Goal: Transaction & Acquisition: Purchase product/service

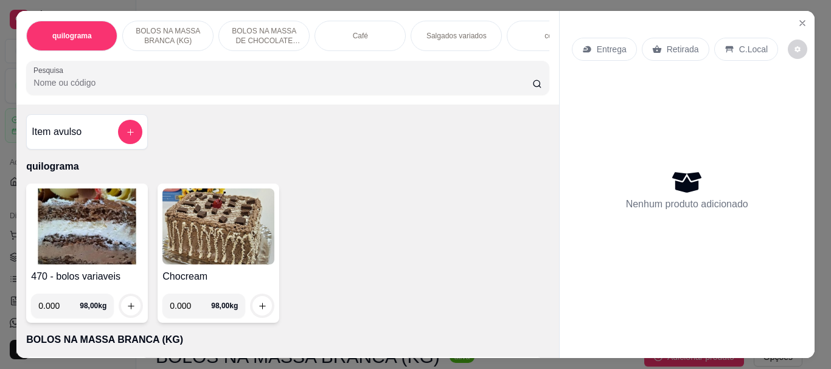
click at [122, 89] on input "Pesquisa" at bounding box center [282, 83] width 499 height 12
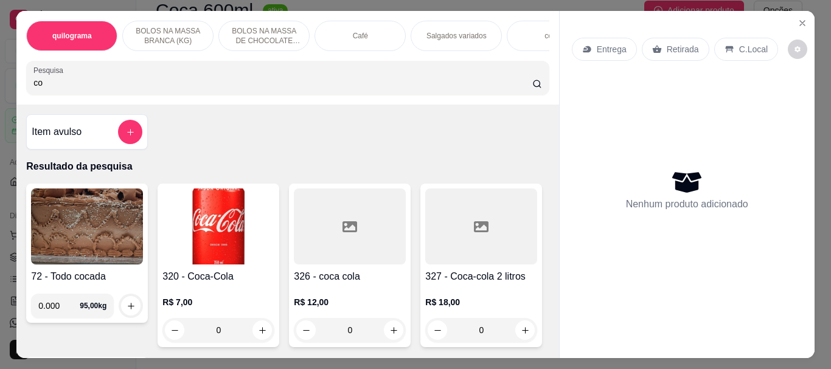
type input "c"
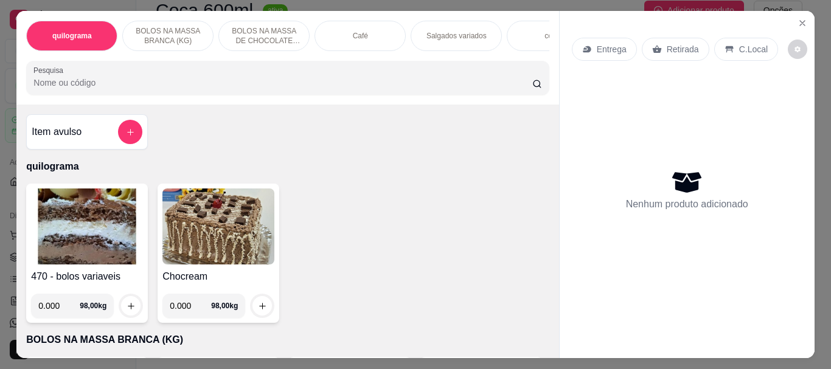
click at [83, 245] on img at bounding box center [87, 227] width 112 height 76
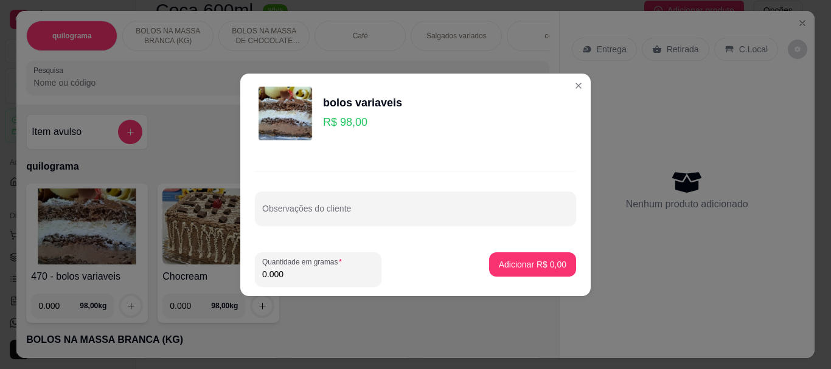
click at [294, 272] on input "0.000" at bounding box center [318, 274] width 112 height 12
type input "0.080"
click at [512, 255] on button "Adicionar R$ 7,84" at bounding box center [532, 264] width 87 height 24
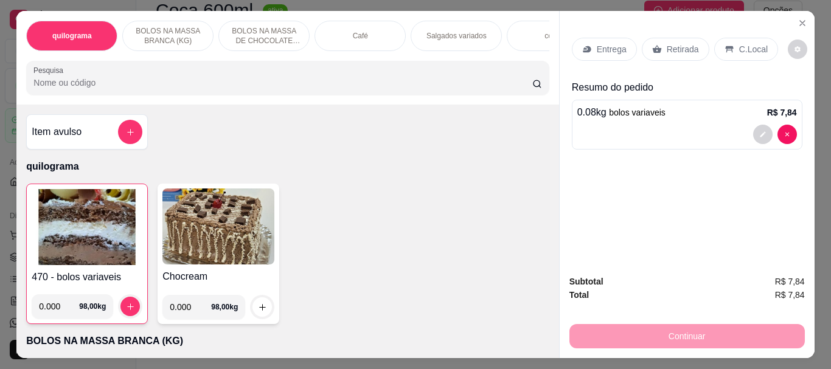
click at [91, 85] on input "Pesquisa" at bounding box center [282, 83] width 499 height 12
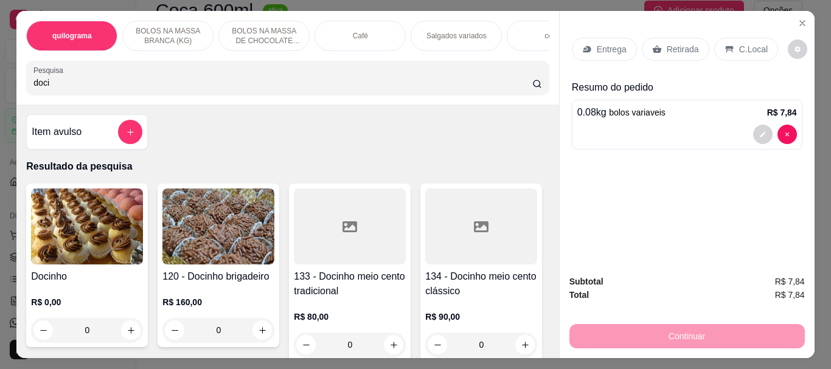
type input "doci"
click at [44, 251] on img at bounding box center [87, 227] width 112 height 76
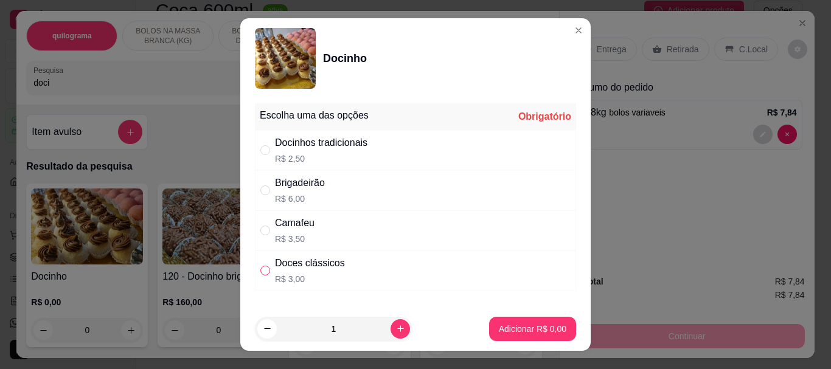
click at [265, 273] on input "" at bounding box center [265, 271] width 10 height 10
radio input "true"
click at [507, 327] on p "Adicionar R$ 3,00" at bounding box center [533, 329] width 68 height 12
type input "1"
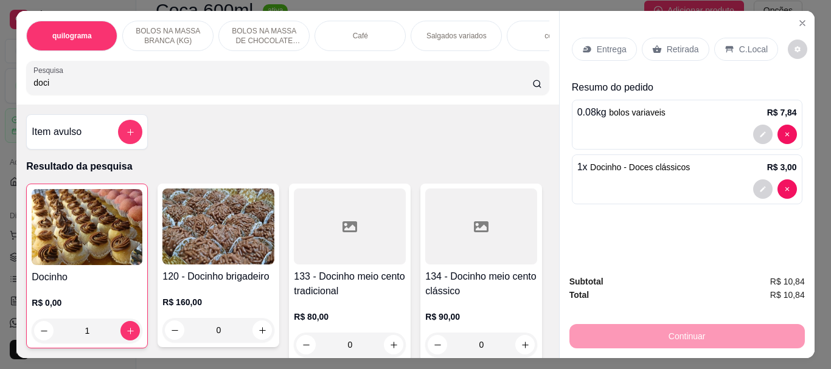
click at [684, 46] on p "Retirada" at bounding box center [683, 49] width 32 height 12
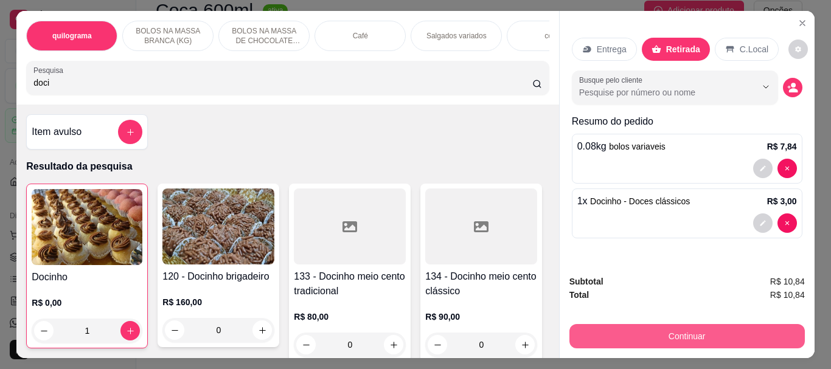
click at [674, 328] on button "Continuar" at bounding box center [686, 336] width 235 height 24
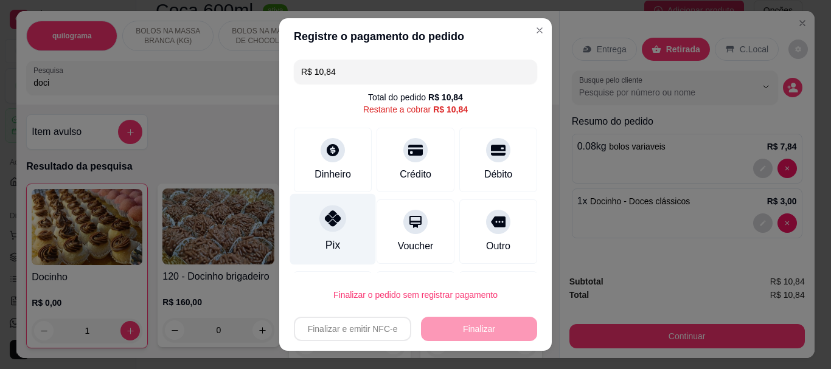
click at [329, 237] on div "Pix" at bounding box center [333, 229] width 86 height 71
type input "R$ 0,00"
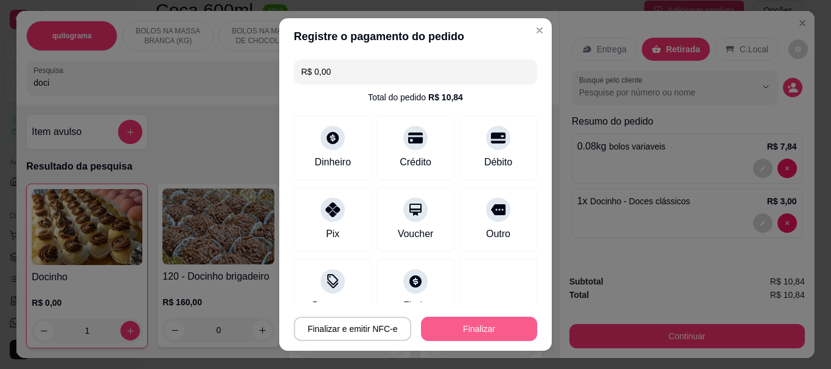
click at [455, 330] on button "Finalizar" at bounding box center [479, 329] width 116 height 24
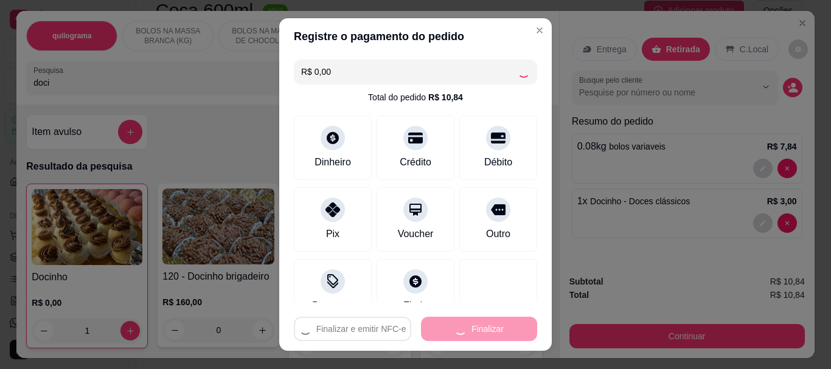
type input "0"
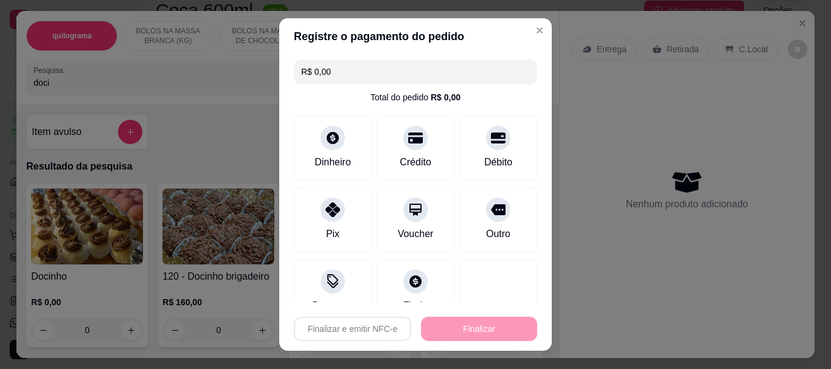
type input "-R$ 10,84"
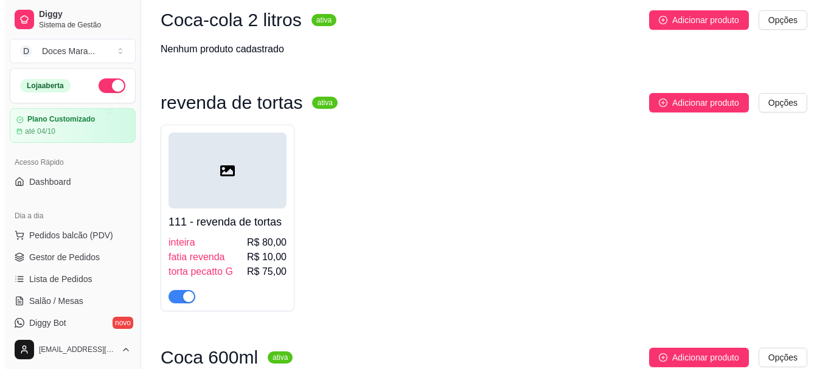
scroll to position [10707, 0]
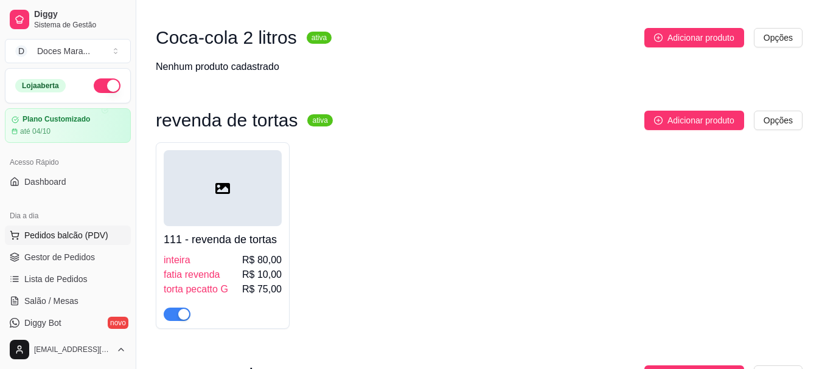
click at [55, 237] on span "Pedidos balcão (PDV)" at bounding box center [66, 235] width 84 height 12
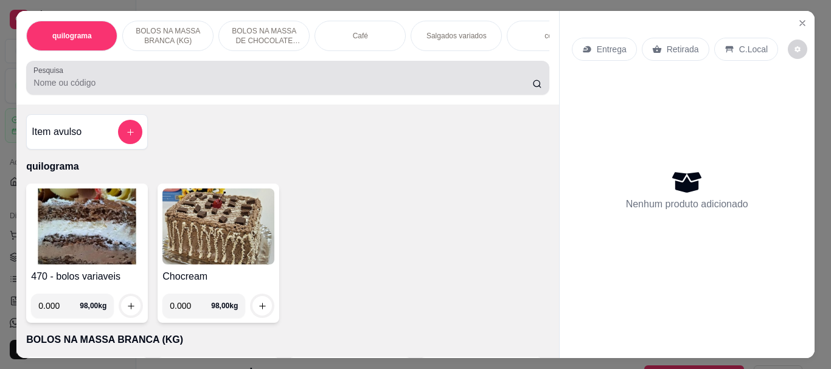
drag, startPoint x: 139, startPoint y: 92, endPoint x: 150, endPoint y: 96, distance: 11.7
click at [148, 95] on div "Pesquisa" at bounding box center [287, 78] width 523 height 34
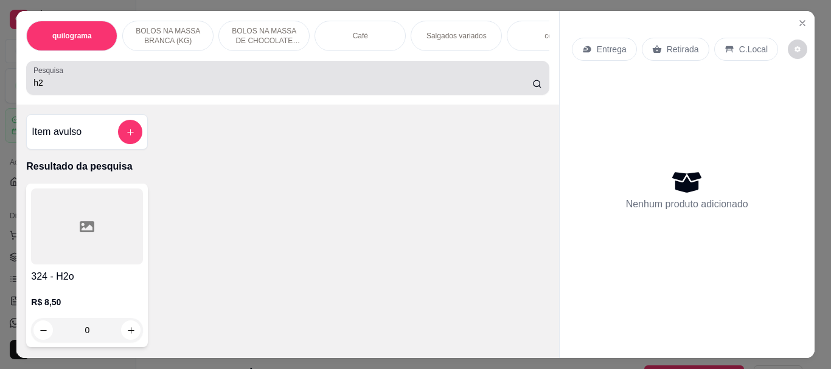
drag, startPoint x: 80, startPoint y: 94, endPoint x: 0, endPoint y: 99, distance: 80.4
click at [0, 99] on div "quilograma BOLOS NA MASSA BRANCA (KG) BOLOS NA MASSA DE CHOCOLATE preço por (KG…" at bounding box center [415, 184] width 831 height 369
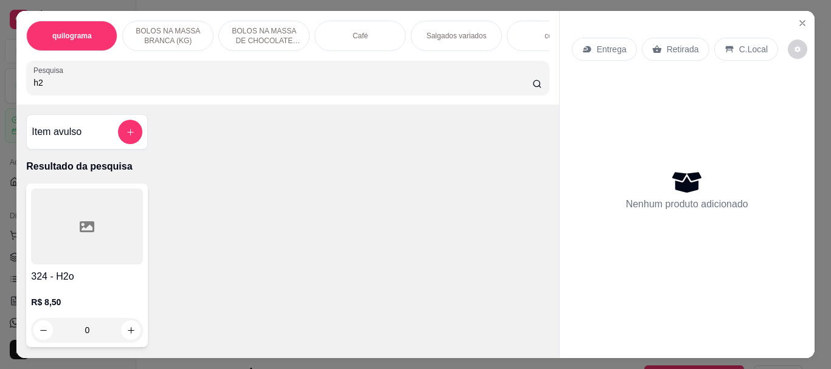
drag, startPoint x: 40, startPoint y: 91, endPoint x: 4, endPoint y: 88, distance: 36.1
click at [4, 88] on div "quilograma BOLOS NA MASSA BRANCA (KG) BOLOS NA MASSA DE CHOCOLATE preço por (KG…" at bounding box center [415, 184] width 831 height 369
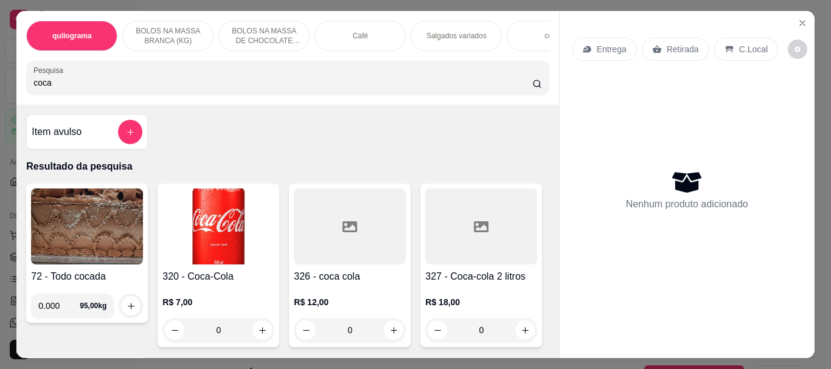
type input "coca"
click at [234, 215] on img at bounding box center [218, 227] width 112 height 76
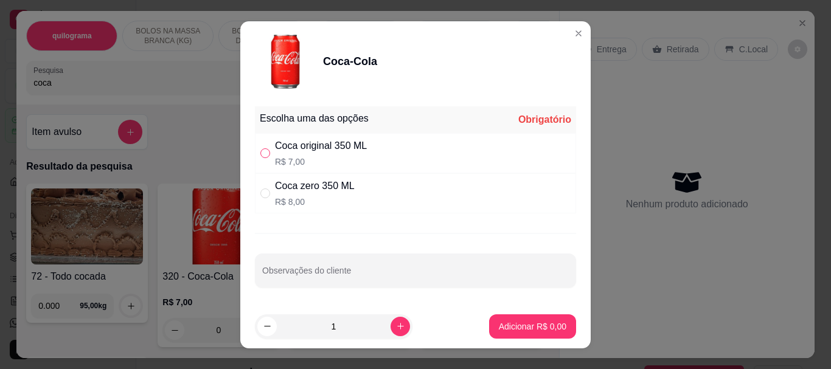
click at [263, 154] on input "" at bounding box center [265, 153] width 10 height 10
radio input "true"
click at [541, 330] on p "Adicionar R$ 7,00" at bounding box center [532, 327] width 66 height 12
type input "1"
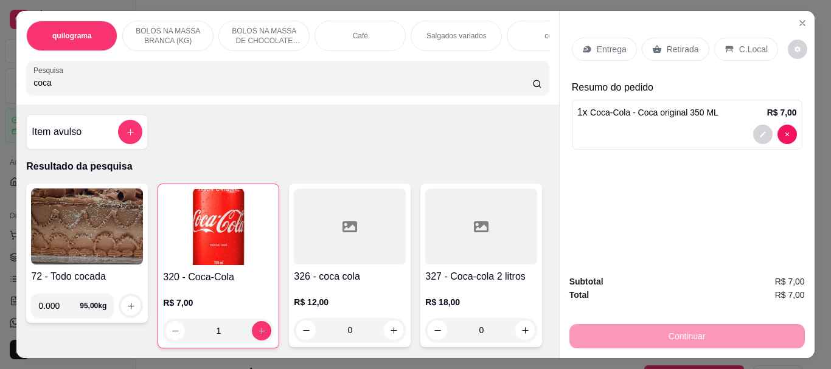
click at [695, 44] on div "Retirada" at bounding box center [676, 49] width 68 height 23
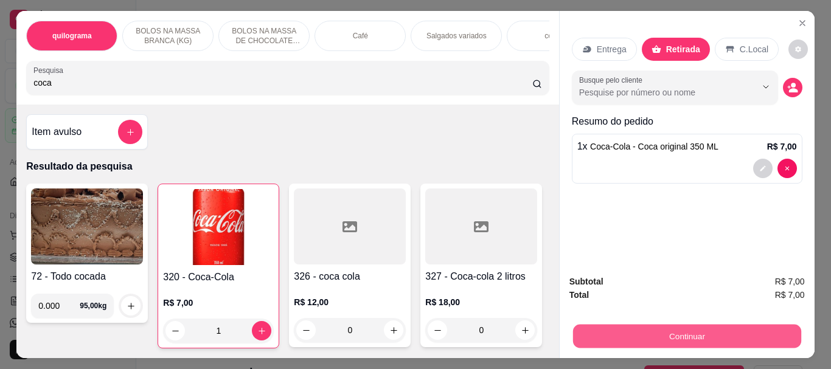
click at [672, 327] on button "Continuar" at bounding box center [686, 336] width 228 height 24
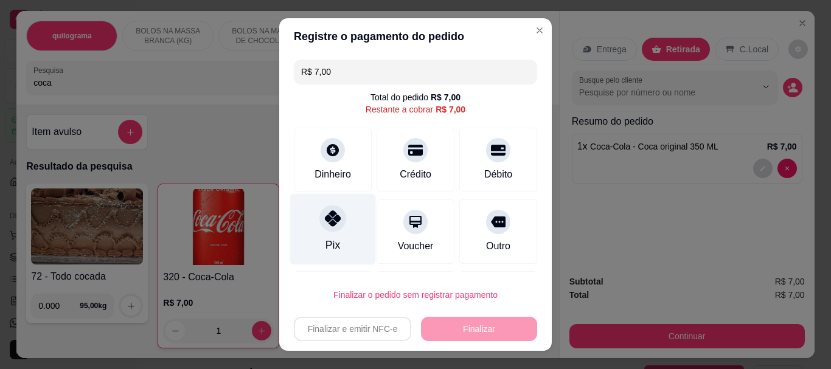
click at [327, 238] on div "Pix" at bounding box center [332, 246] width 15 height 16
type input "R$ 0,00"
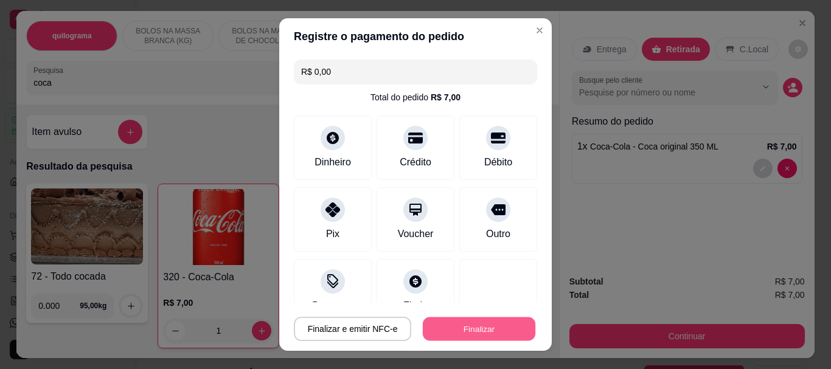
click at [490, 330] on button "Finalizar" at bounding box center [479, 329] width 113 height 24
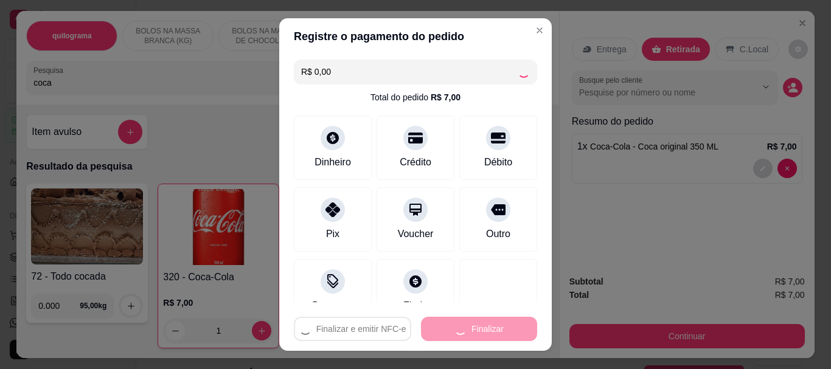
type input "0"
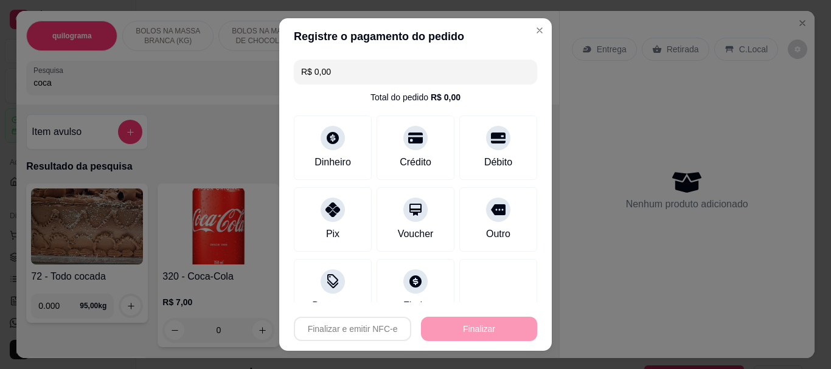
type input "-R$ 7,00"
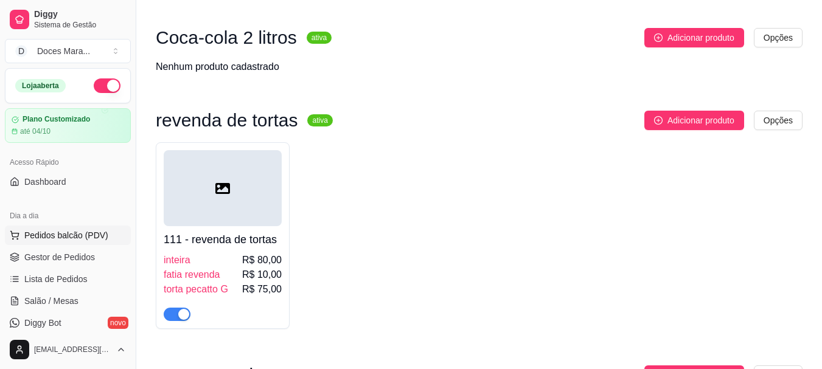
click at [70, 238] on span "Pedidos balcão (PDV)" at bounding box center [66, 235] width 84 height 12
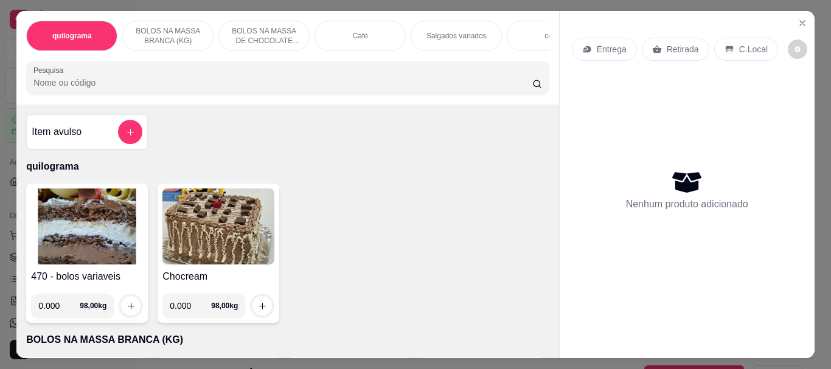
click at [363, 32] on p "Café" at bounding box center [360, 36] width 15 height 10
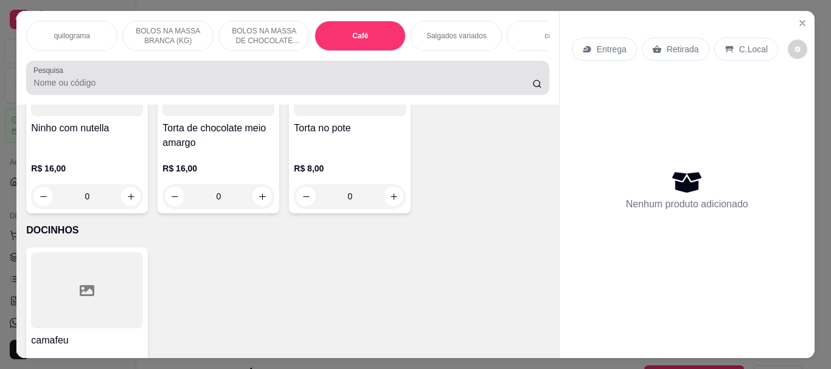
scroll to position [32, 0]
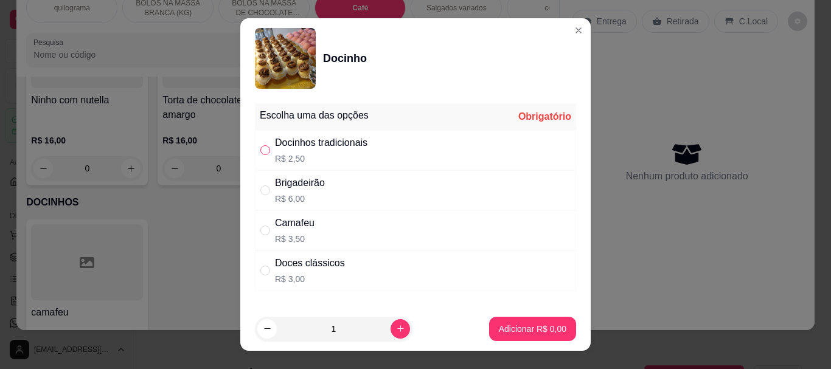
click at [260, 151] on input "" at bounding box center [265, 150] width 10 height 10
radio input "true"
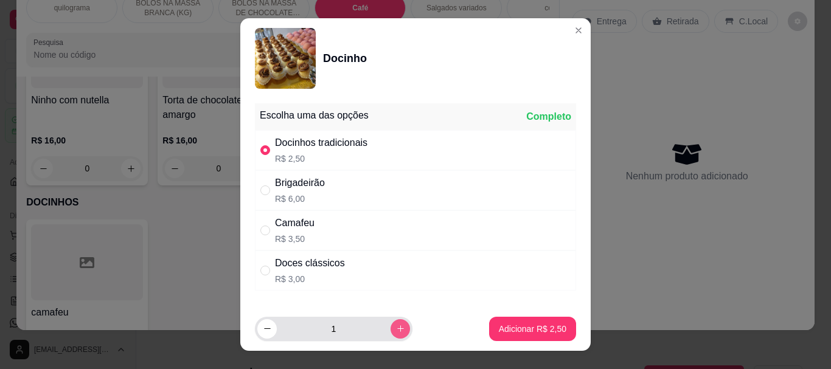
click at [396, 325] on icon "increase-product-quantity" at bounding box center [400, 328] width 9 height 9
type input "2"
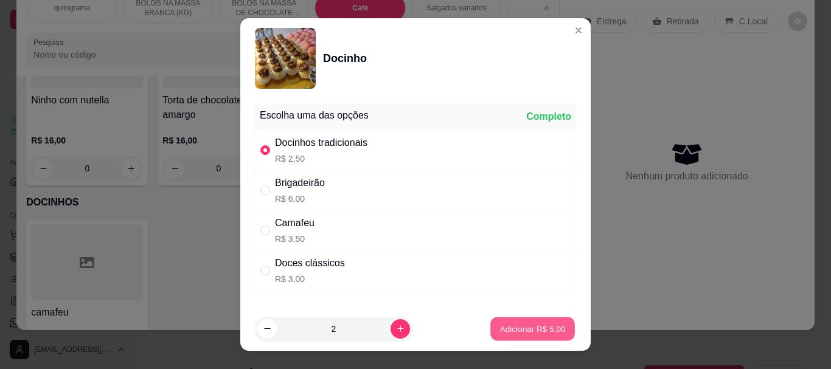
click at [499, 330] on p "Adicionar R$ 5,00" at bounding box center [532, 329] width 66 height 12
type input "2"
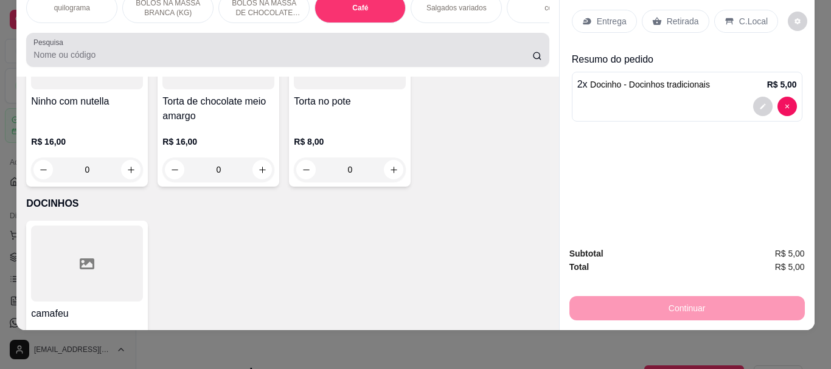
click at [130, 58] on input "Pesquisa" at bounding box center [282, 55] width 499 height 12
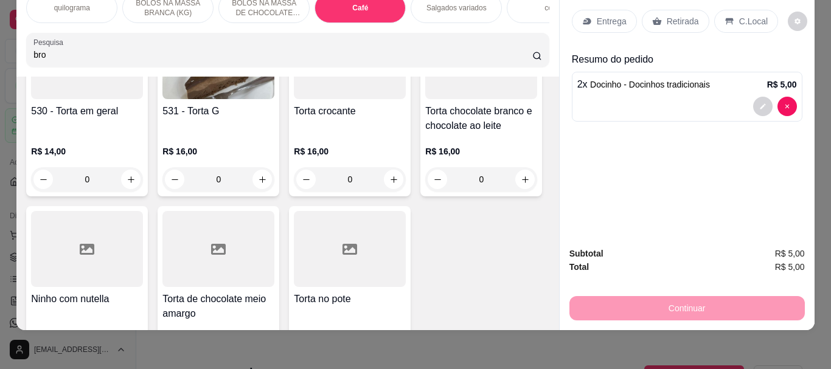
scroll to position [4507, 0]
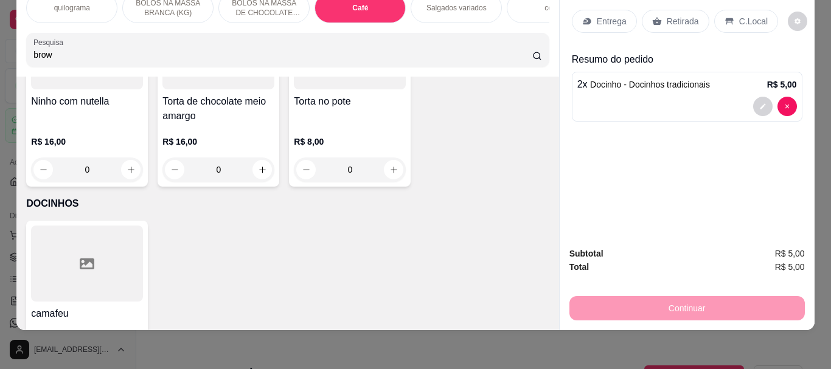
type input "brow"
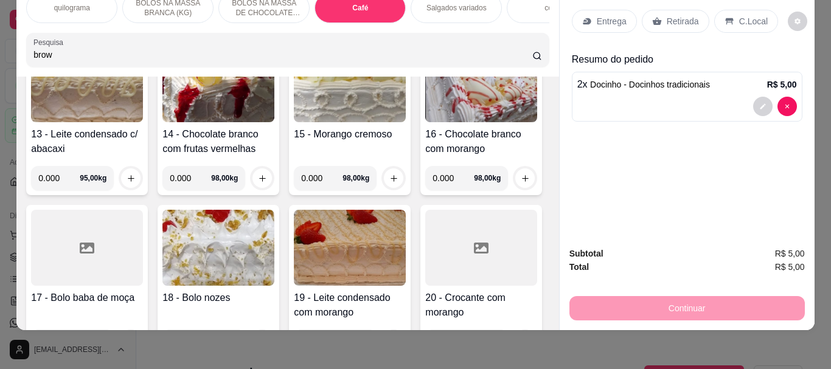
scroll to position [0, 0]
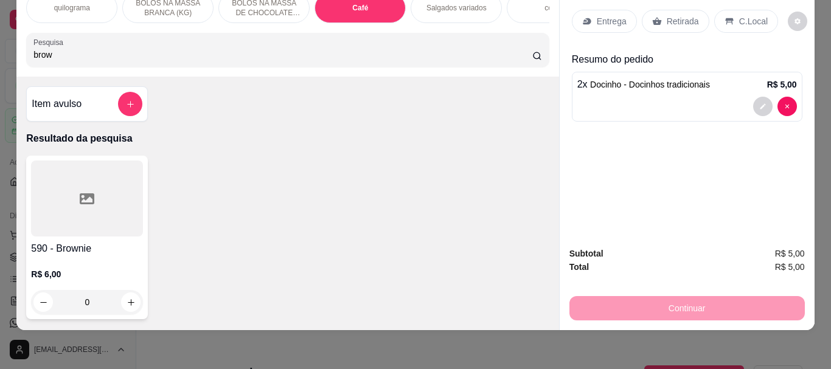
click at [41, 203] on div at bounding box center [87, 199] width 112 height 76
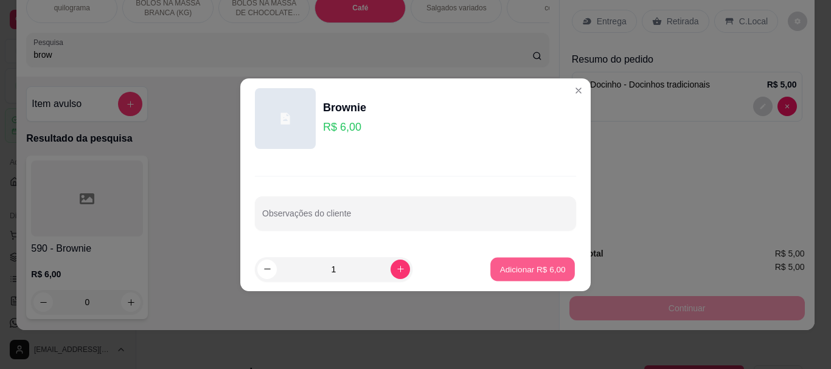
click at [499, 272] on p "Adicionar R$ 6,00" at bounding box center [532, 269] width 66 height 12
type input "1"
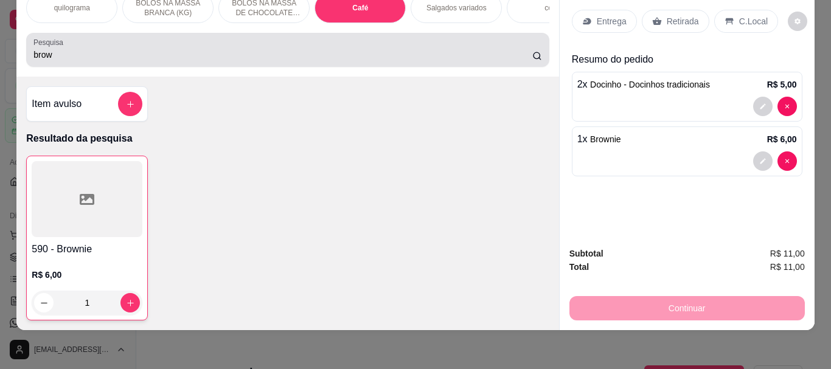
click at [53, 60] on input "brow" at bounding box center [282, 55] width 499 height 12
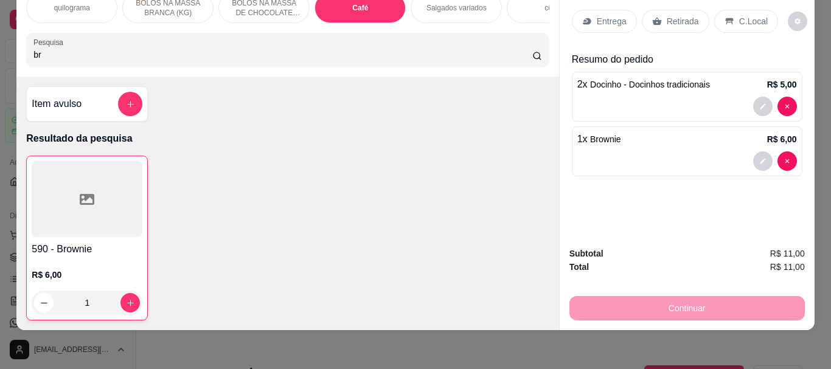
type input "b"
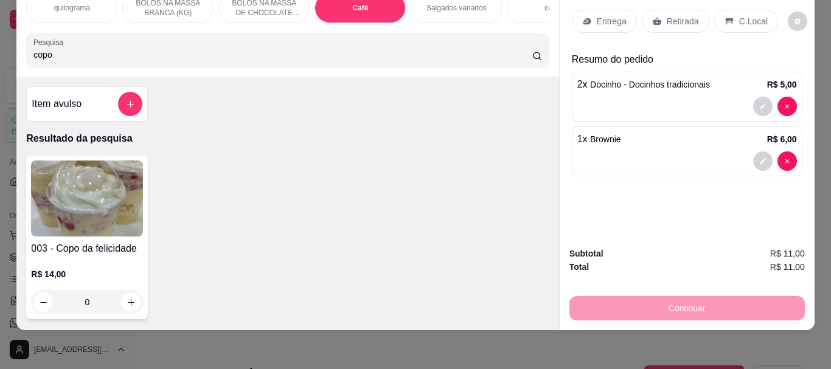
type input "copo"
click at [54, 192] on img at bounding box center [87, 199] width 112 height 76
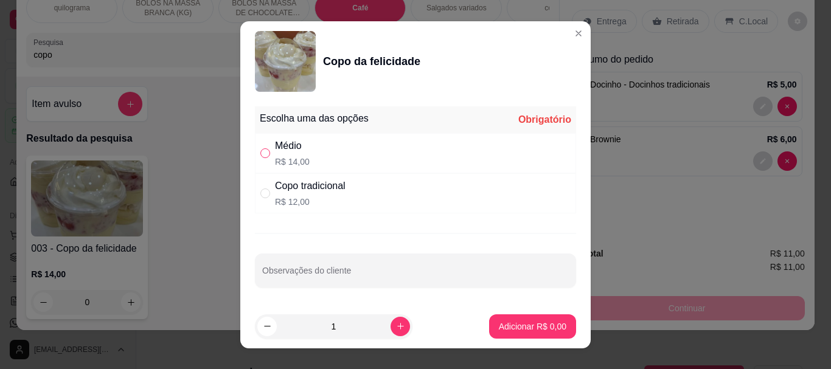
click at [262, 151] on input "" at bounding box center [265, 153] width 10 height 10
radio input "true"
click at [500, 322] on p "Adicionar R$ 14,00" at bounding box center [530, 327] width 72 height 12
type input "1"
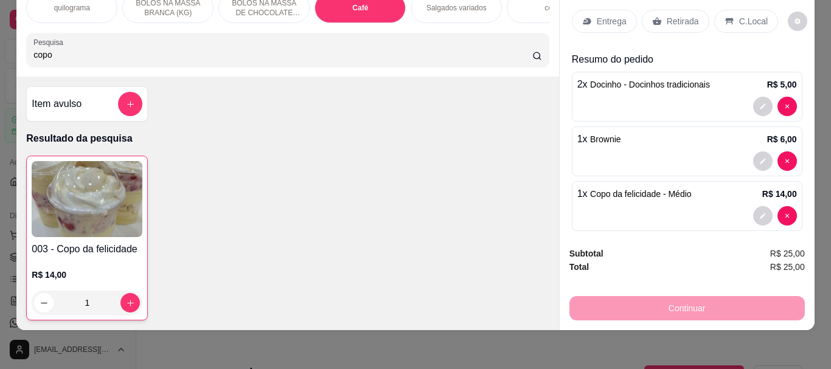
click at [667, 15] on p "Retirada" at bounding box center [683, 21] width 32 height 12
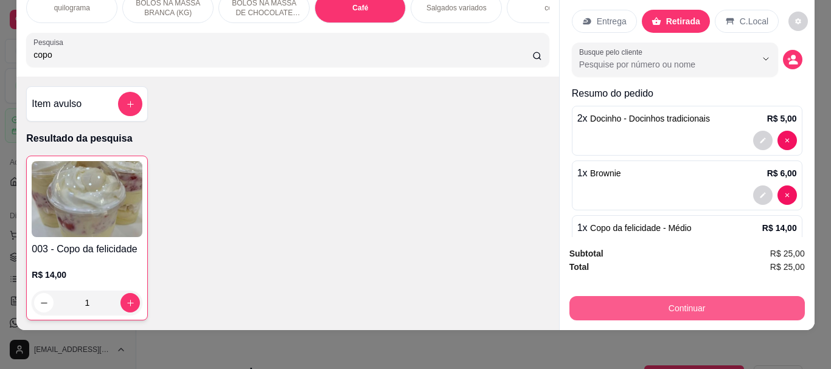
click at [653, 296] on button "Continuar" at bounding box center [686, 308] width 235 height 24
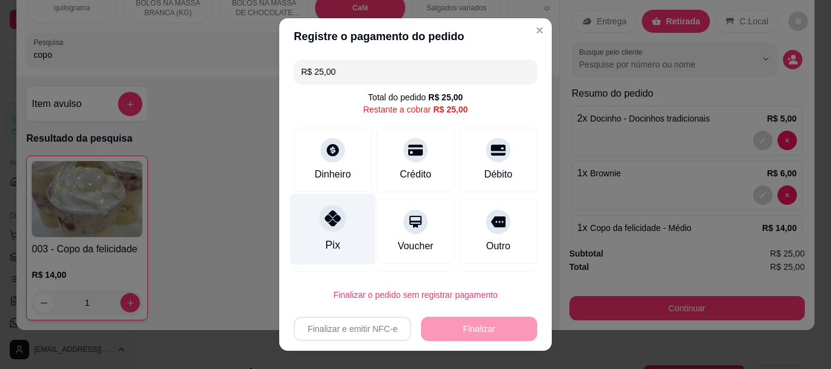
click at [325, 226] on icon at bounding box center [333, 219] width 16 height 16
type input "R$ 0,00"
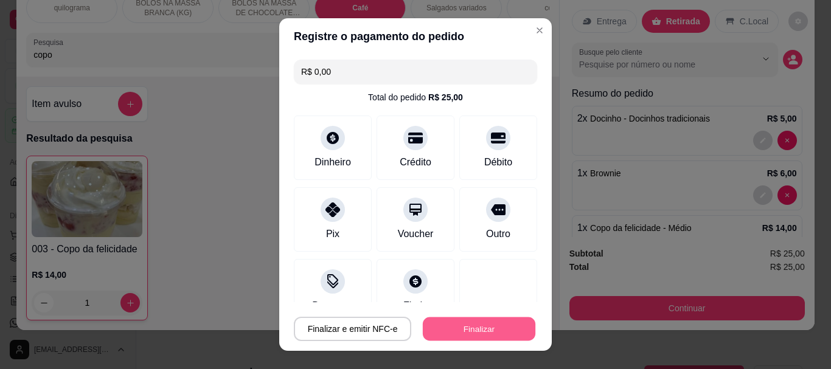
click at [429, 327] on button "Finalizar" at bounding box center [479, 329] width 113 height 24
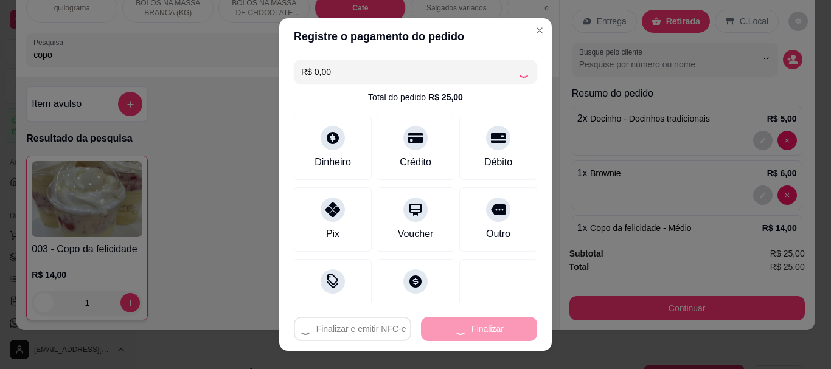
type input "0"
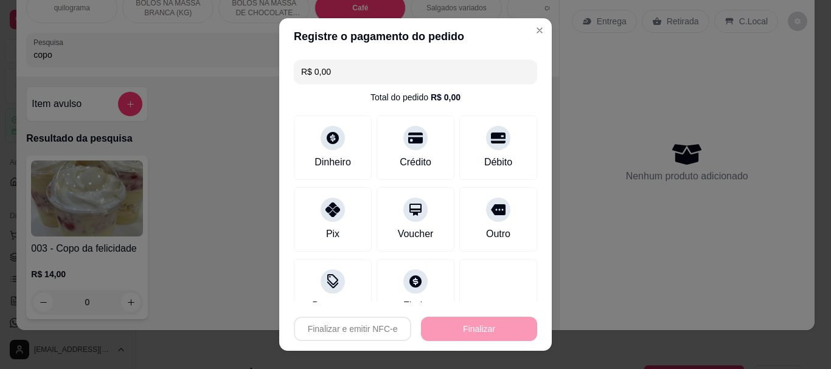
type input "-R$ 25,00"
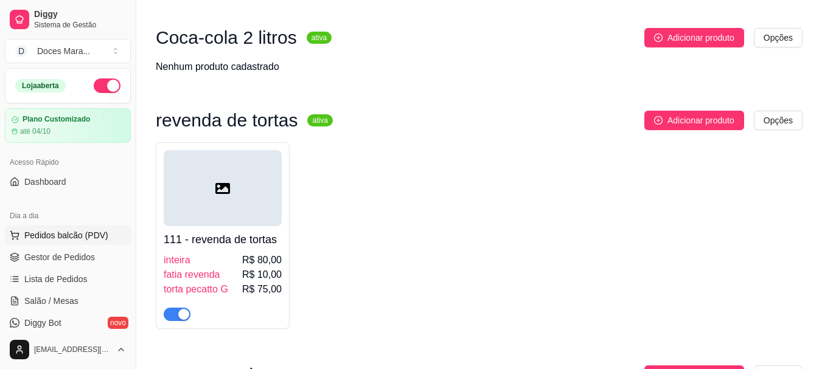
click at [41, 235] on span "Pedidos balcão (PDV)" at bounding box center [66, 235] width 84 height 12
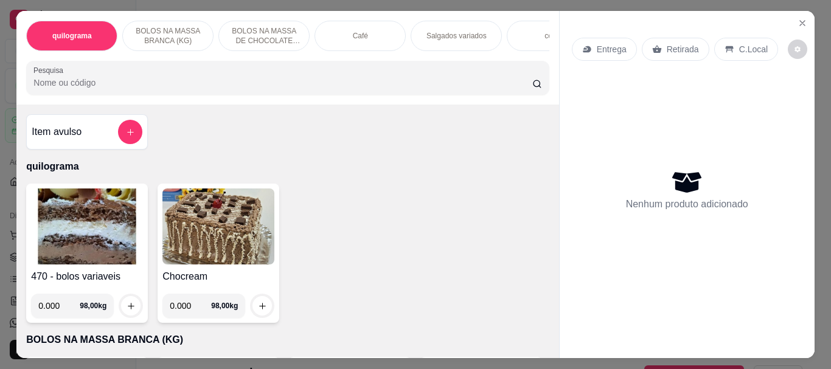
click at [353, 38] on div "Café" at bounding box center [359, 36] width 91 height 30
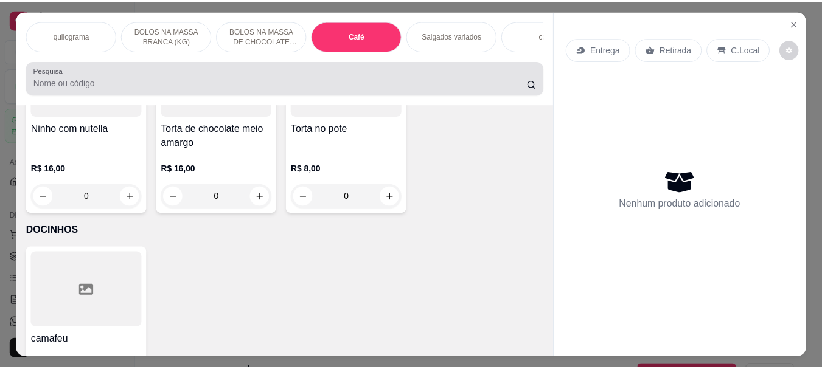
scroll to position [32, 0]
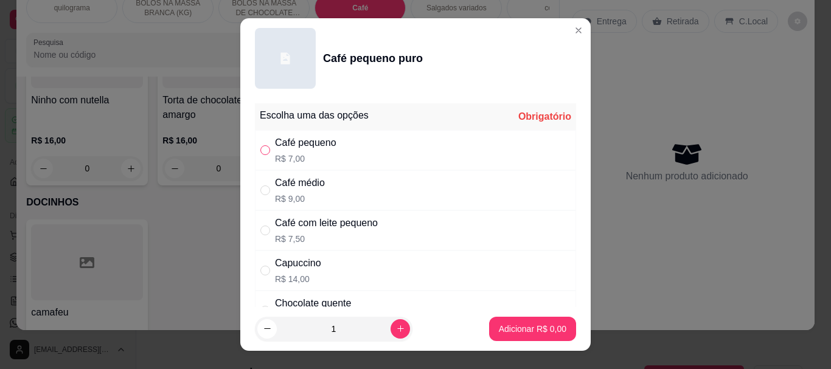
click at [262, 151] on input "" at bounding box center [265, 150] width 10 height 10
radio input "true"
click at [499, 331] on p "Adicionar R$ 7,00" at bounding box center [532, 329] width 66 height 12
type input "1"
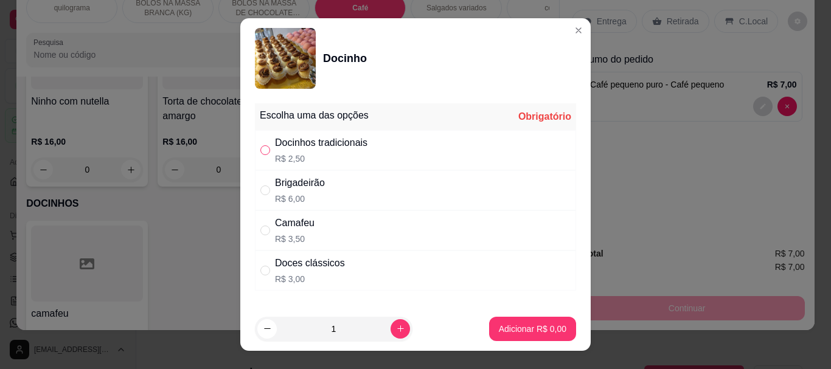
click at [260, 153] on input "" at bounding box center [265, 150] width 10 height 10
radio input "true"
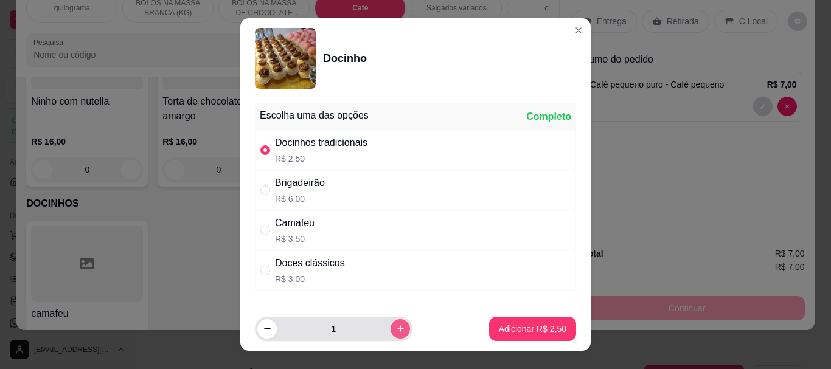
click at [396, 327] on icon "increase-product-quantity" at bounding box center [400, 328] width 9 height 9
click at [396, 328] on icon "increase-product-quantity" at bounding box center [400, 328] width 9 height 9
type input "3"
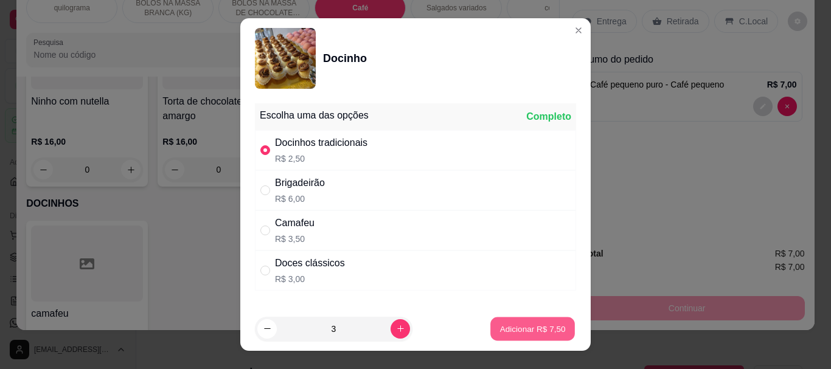
click at [526, 326] on p "Adicionar R$ 7,50" at bounding box center [532, 329] width 66 height 12
type input "3"
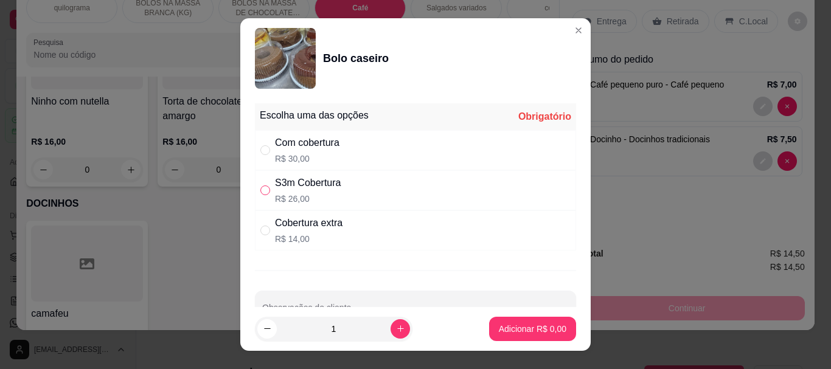
click at [260, 190] on input "" at bounding box center [265, 191] width 10 height 10
radio input "true"
click at [533, 326] on p "Adicionar R$ 26,00" at bounding box center [530, 329] width 71 height 12
type input "1"
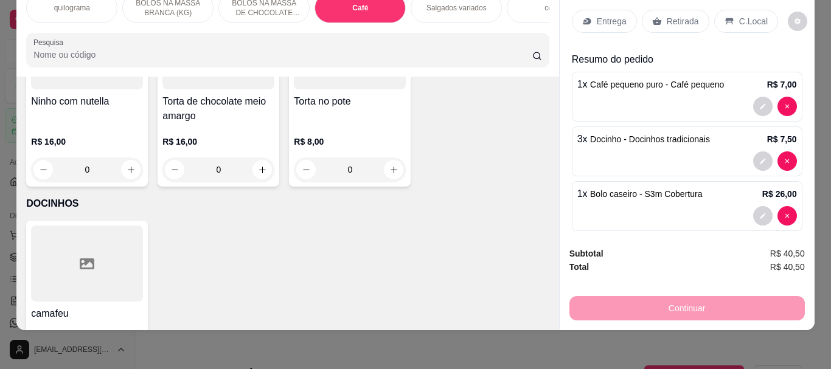
click at [659, 10] on div "Retirada" at bounding box center [676, 21] width 68 height 23
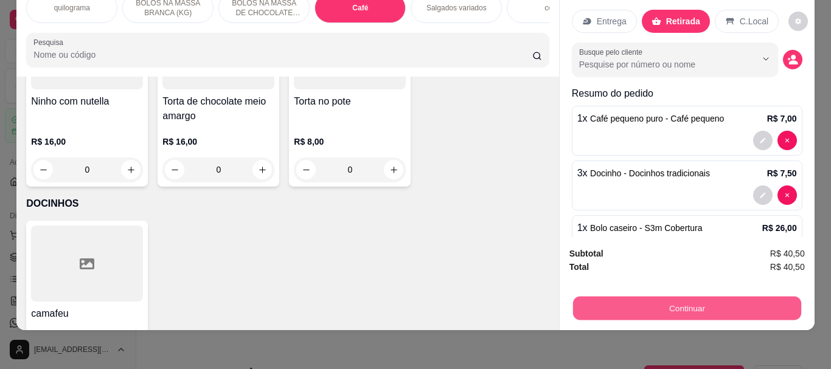
click at [648, 302] on button "Continuar" at bounding box center [686, 308] width 228 height 24
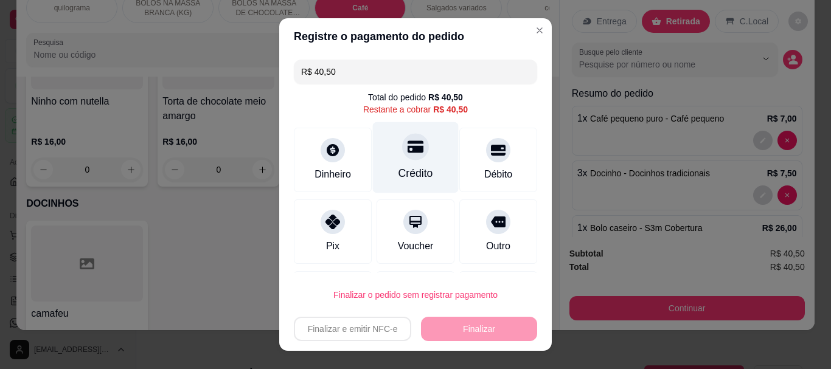
click at [397, 164] on div "Crédito" at bounding box center [416, 157] width 86 height 71
type input "R$ 0,00"
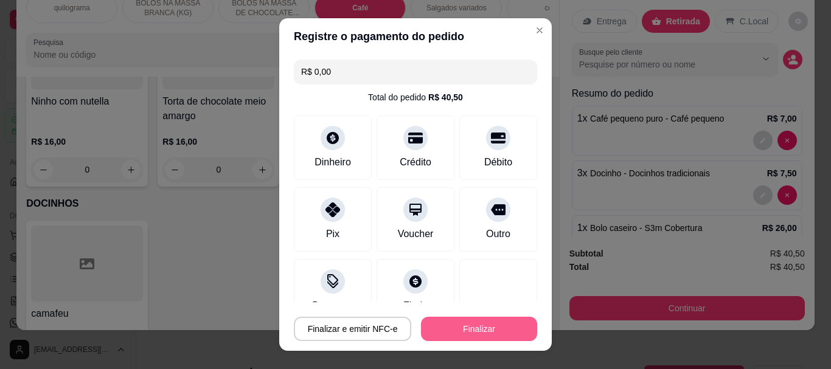
click at [463, 325] on button "Finalizar" at bounding box center [479, 329] width 116 height 24
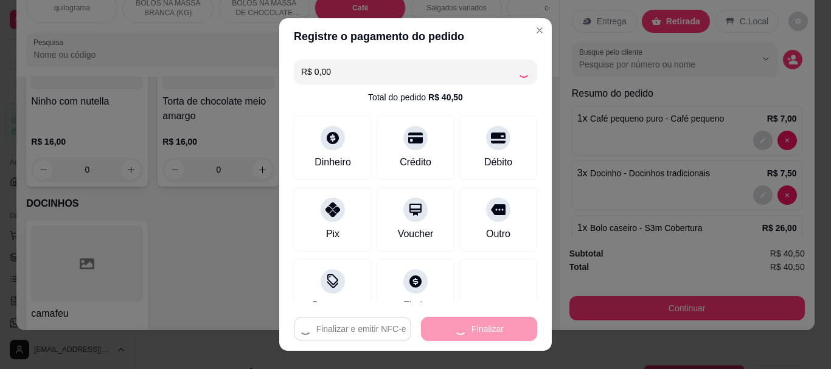
type input "0"
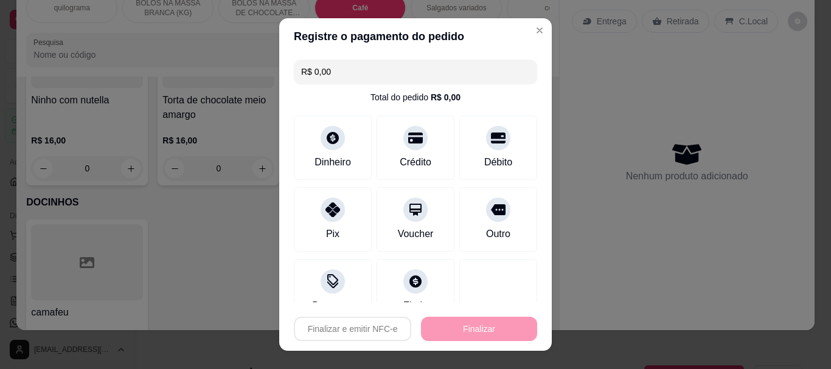
type input "-R$ 40,50"
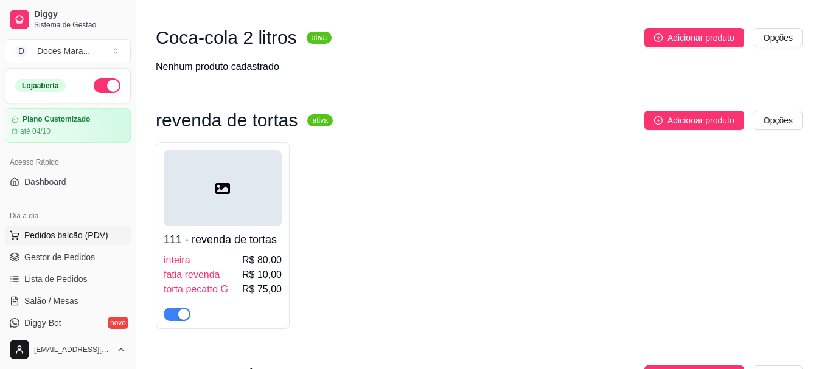
click at [55, 232] on span "Pedidos balcão (PDV)" at bounding box center [66, 235] width 84 height 12
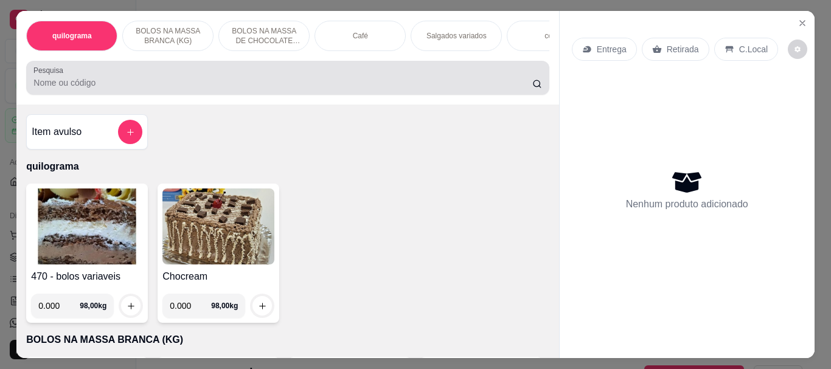
click at [91, 88] on input "Pesquisa" at bounding box center [282, 83] width 499 height 12
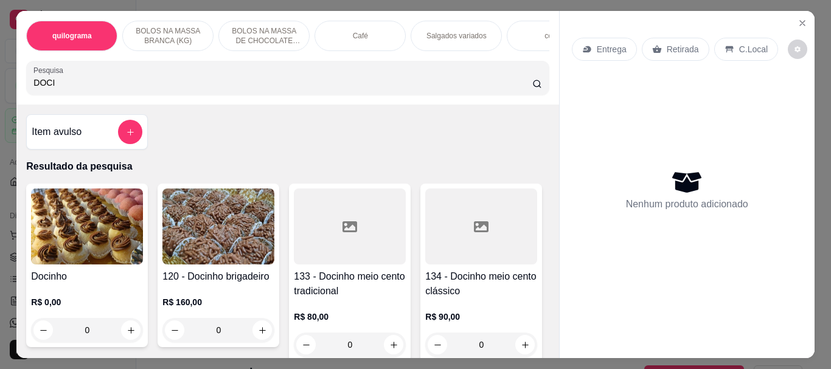
type input "DOCI"
click at [74, 229] on img at bounding box center [87, 227] width 112 height 76
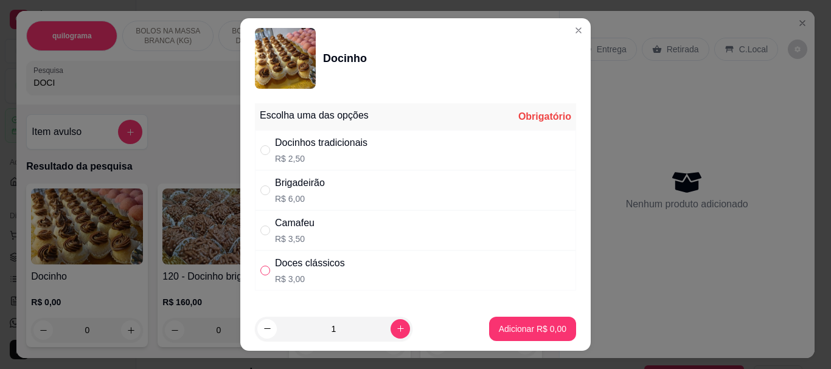
click at [264, 274] on input "" at bounding box center [265, 271] width 10 height 10
radio input "true"
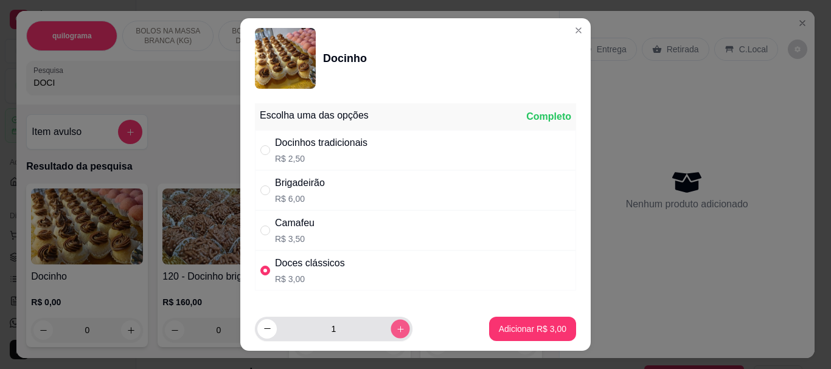
click at [396, 327] on icon "increase-product-quantity" at bounding box center [400, 328] width 9 height 9
type input "2"
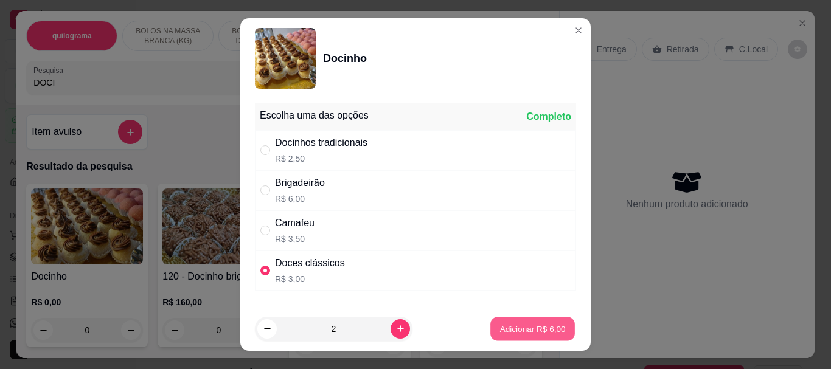
click at [540, 332] on p "Adicionar R$ 6,00" at bounding box center [532, 329] width 66 height 12
type input "2"
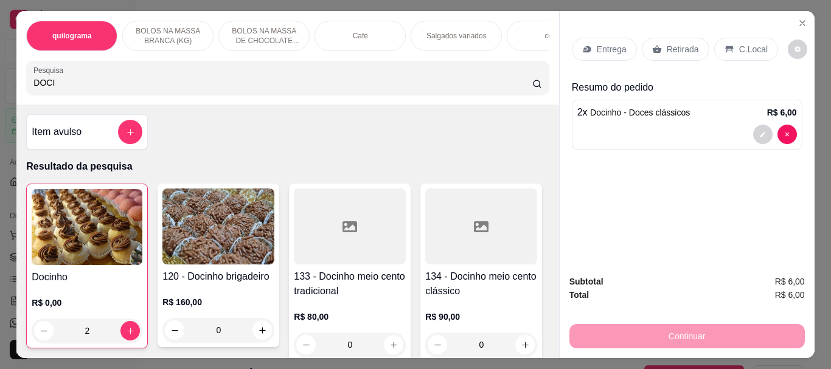
click at [676, 43] on p "Retirada" at bounding box center [683, 49] width 32 height 12
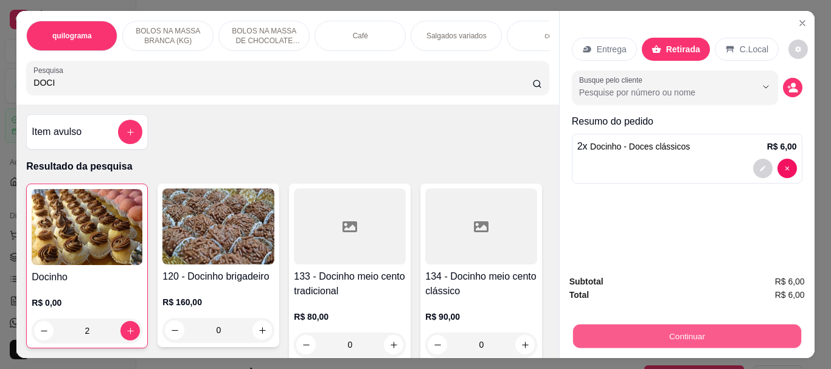
click at [686, 334] on button "Continuar" at bounding box center [686, 336] width 228 height 24
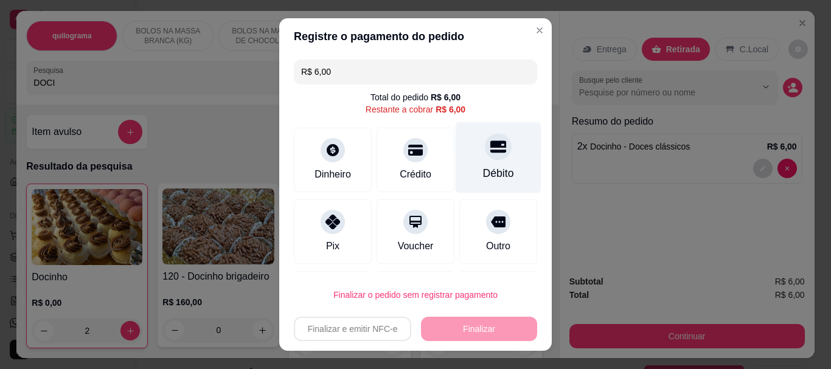
click at [485, 155] on div at bounding box center [498, 147] width 27 height 27
type input "R$ 0,00"
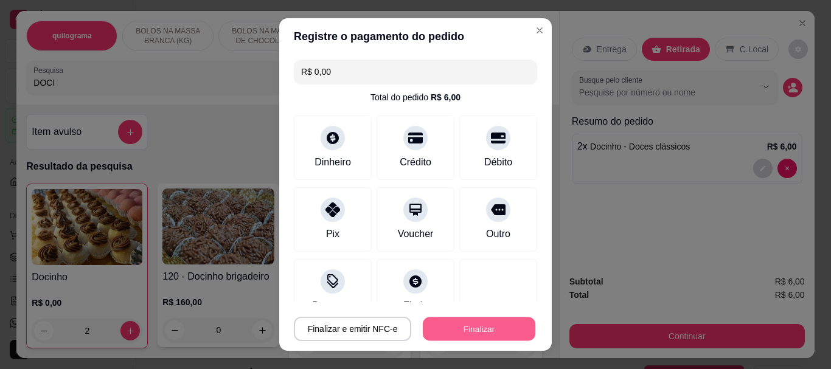
click at [462, 338] on button "Finalizar" at bounding box center [479, 329] width 113 height 24
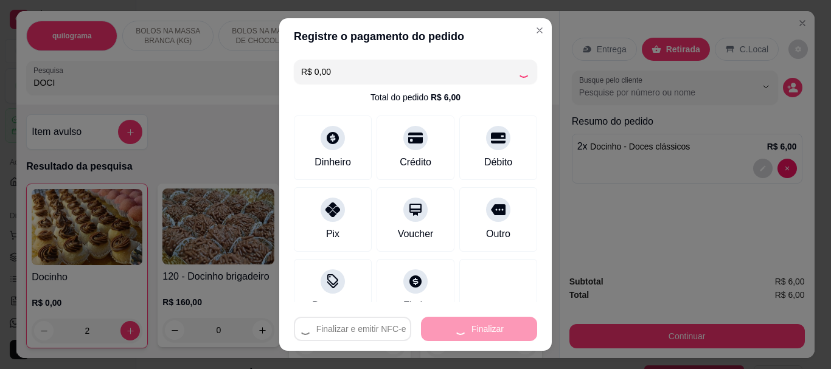
type input "0"
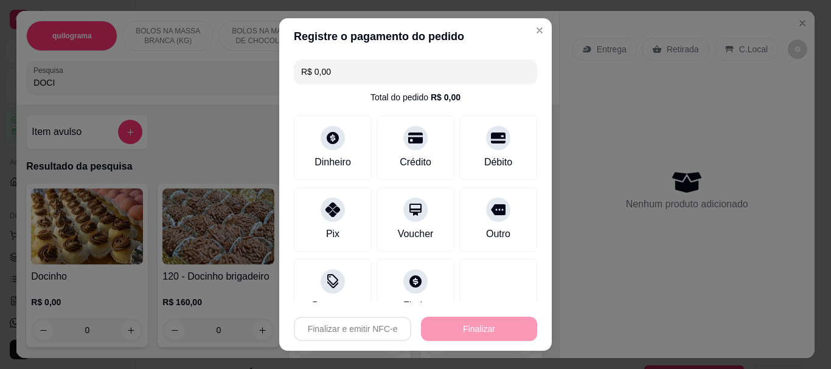
type input "-R$ 6,00"
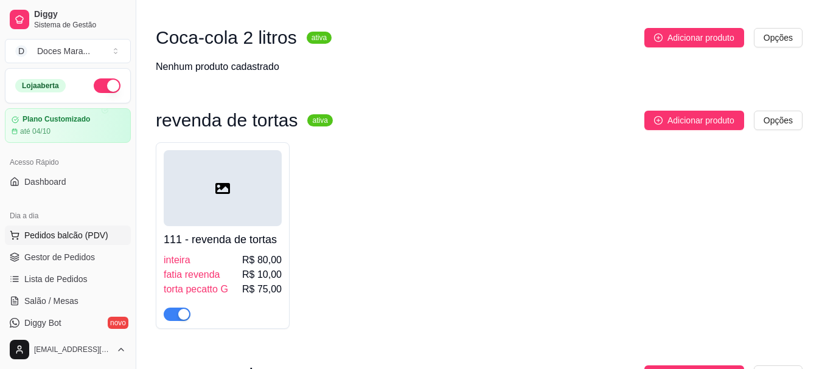
click at [45, 237] on span "Pedidos balcão (PDV)" at bounding box center [66, 235] width 84 height 12
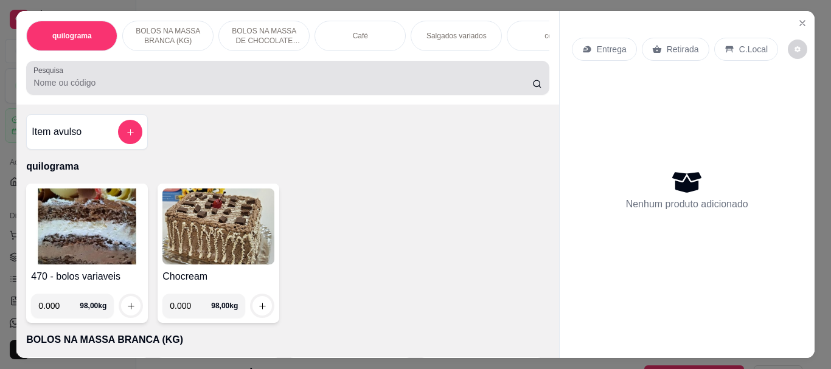
click at [112, 89] on input "Pesquisa" at bounding box center [282, 83] width 499 height 12
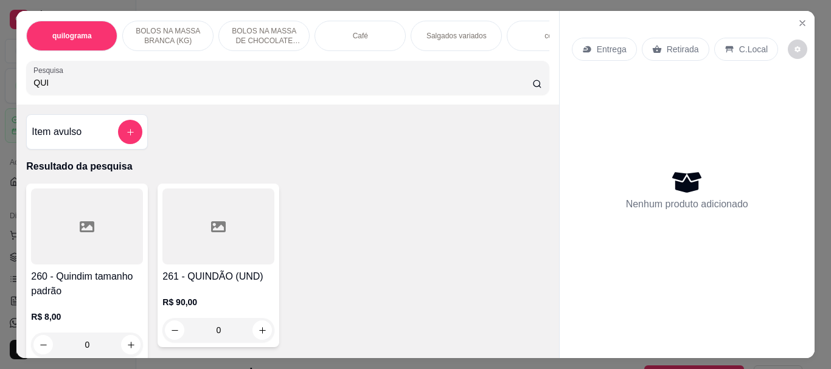
type input "QUI"
click at [68, 245] on div at bounding box center [87, 227] width 112 height 76
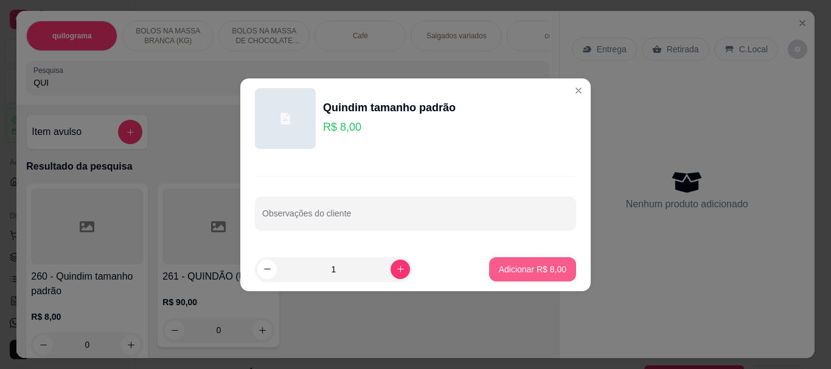
click at [527, 265] on p "Adicionar R$ 8,00" at bounding box center [533, 269] width 68 height 12
type input "1"
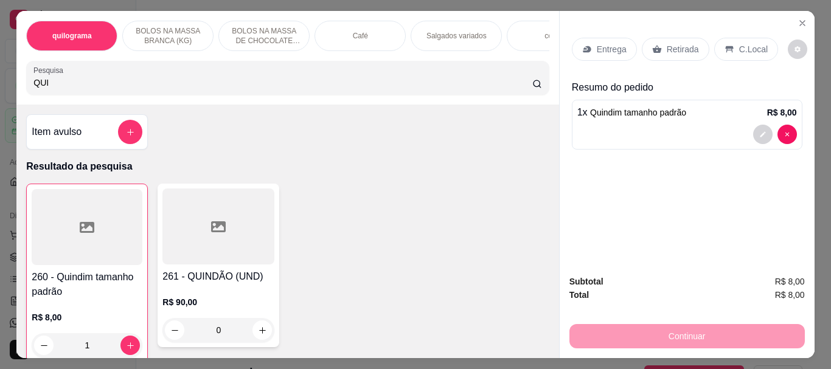
click at [677, 50] on p "Retirada" at bounding box center [683, 49] width 32 height 12
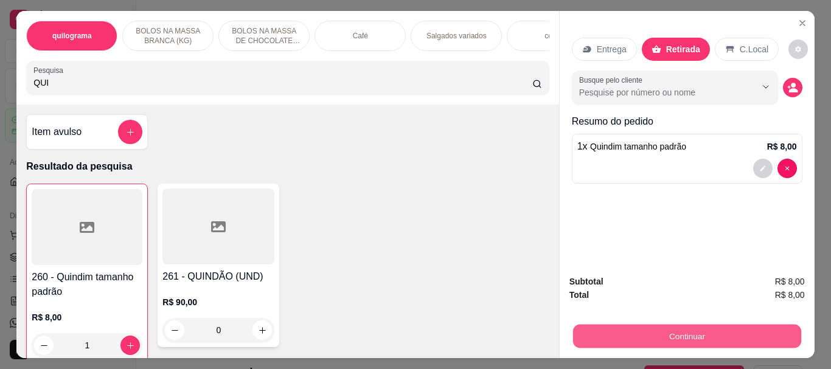
click at [675, 327] on button "Continuar" at bounding box center [686, 336] width 228 height 24
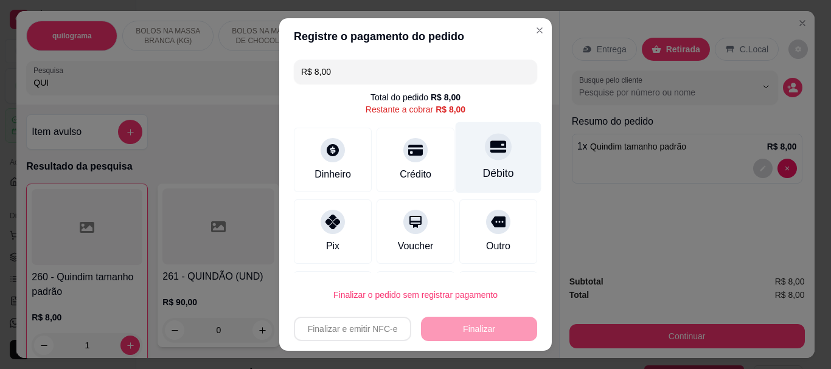
click at [485, 157] on div at bounding box center [498, 147] width 27 height 27
type input "R$ 0,00"
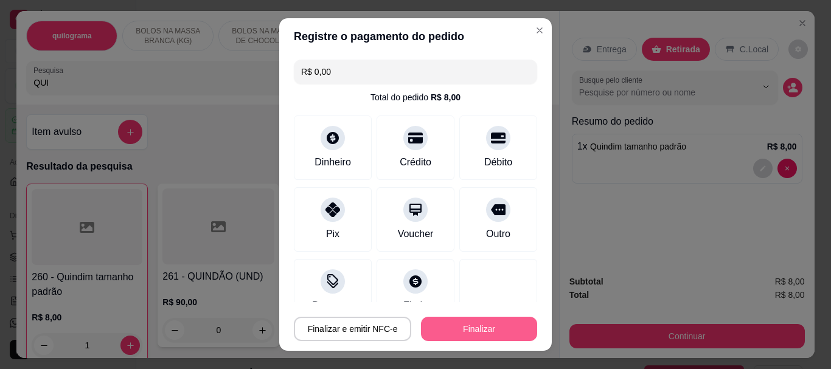
click at [508, 324] on button "Finalizar" at bounding box center [479, 329] width 116 height 24
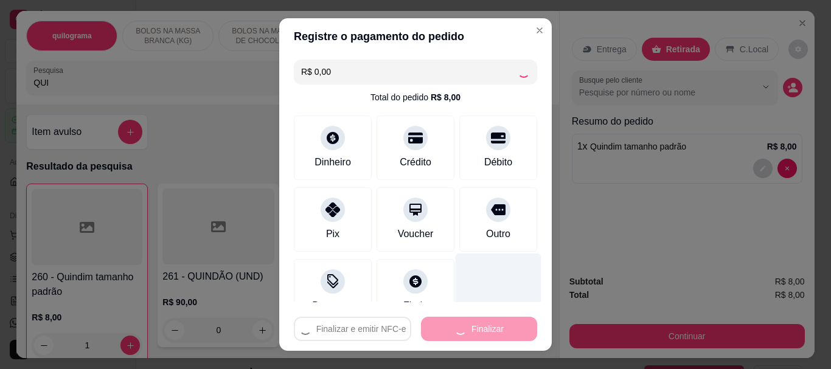
type input "0"
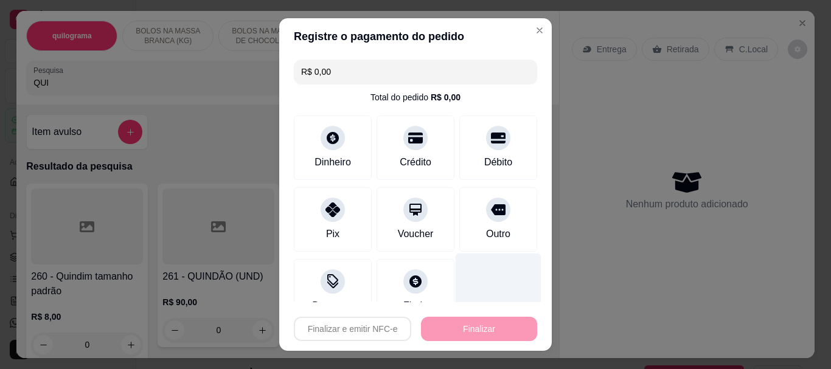
type input "-R$ 8,00"
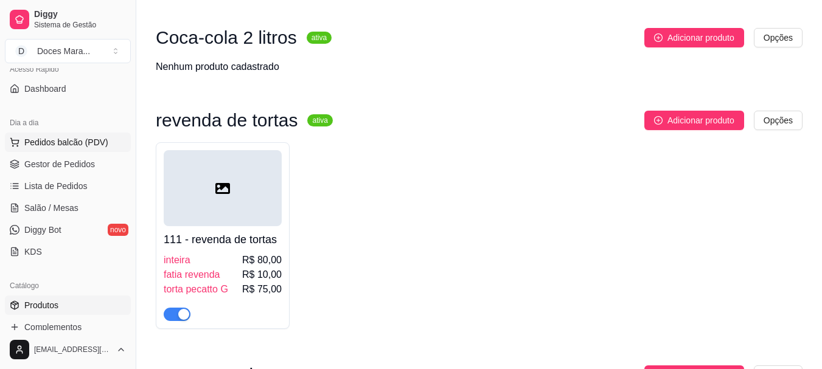
scroll to position [122, 0]
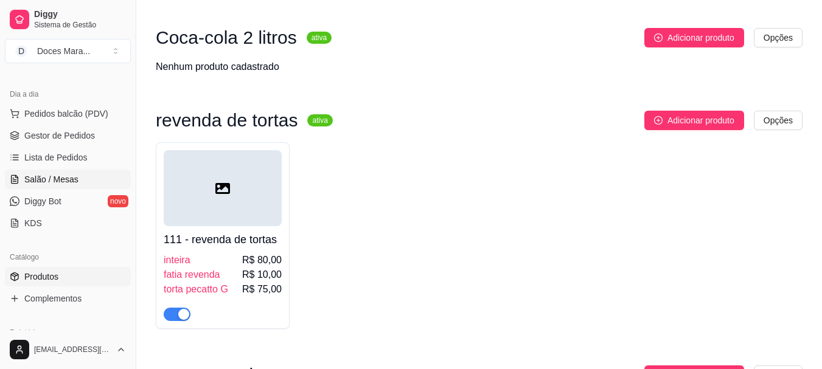
click at [70, 179] on span "Salão / Mesas" at bounding box center [51, 179] width 54 height 12
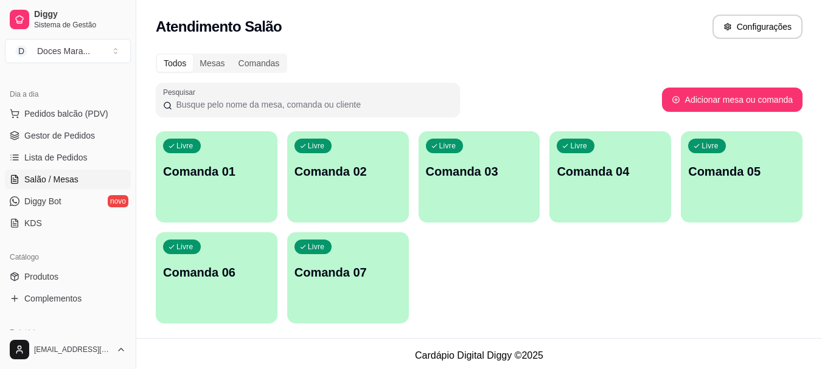
click at [237, 160] on div "Livre Comanda 01" at bounding box center [217, 169] width 122 height 77
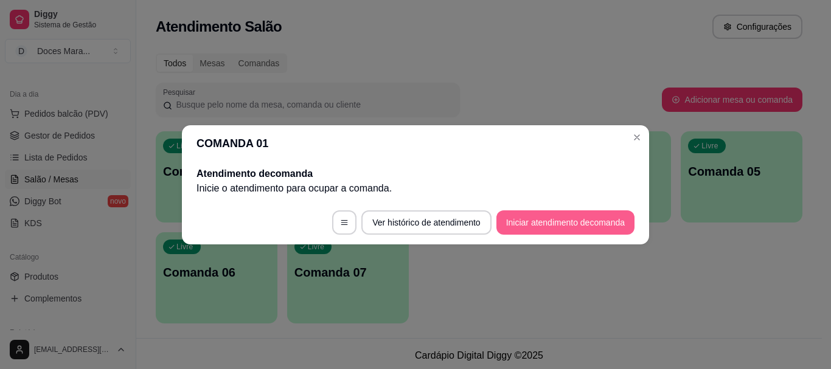
click at [588, 220] on button "Iniciar atendimento de comanda" at bounding box center [565, 222] width 138 height 24
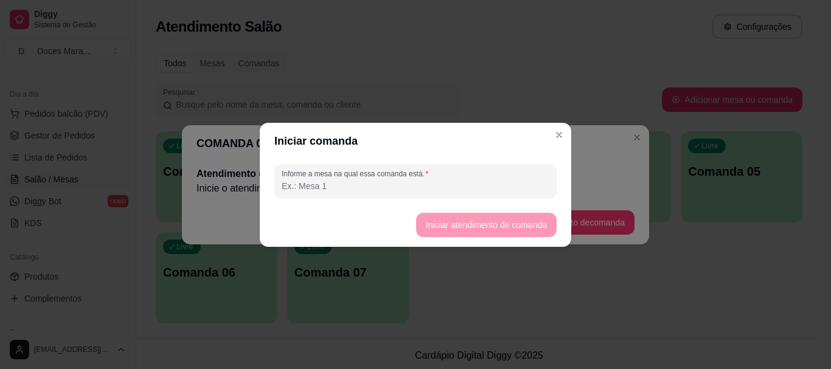
click at [324, 182] on input "Informe a mesa na qual essa comanda está." at bounding box center [416, 186] width 268 height 12
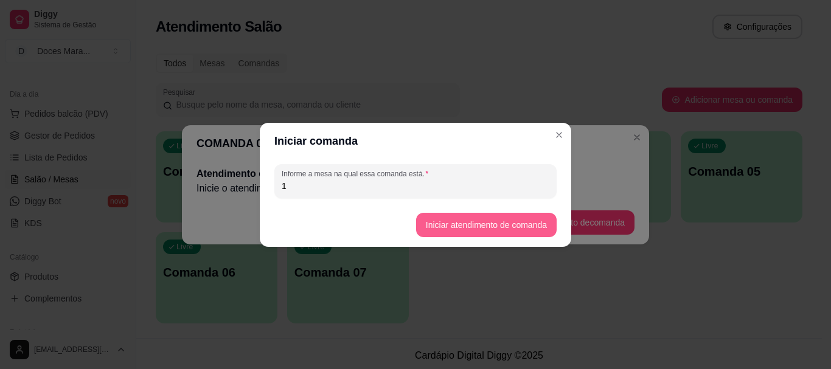
type input "1"
click at [494, 223] on button "Iniciar atendimento de comanda" at bounding box center [486, 225] width 136 height 24
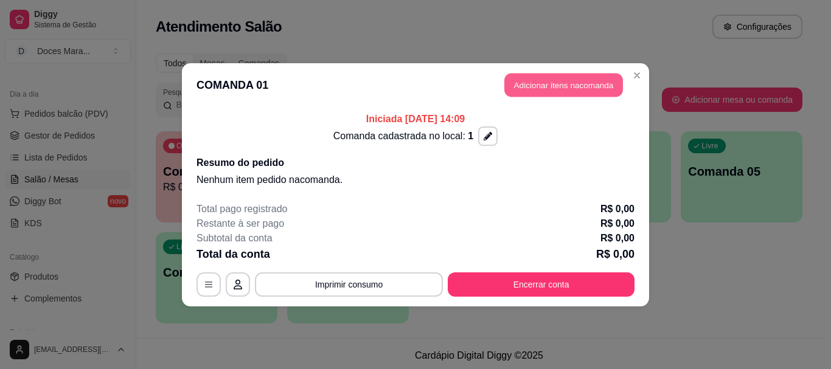
click at [548, 86] on button "Adicionar itens na comanda" at bounding box center [563, 85] width 119 height 24
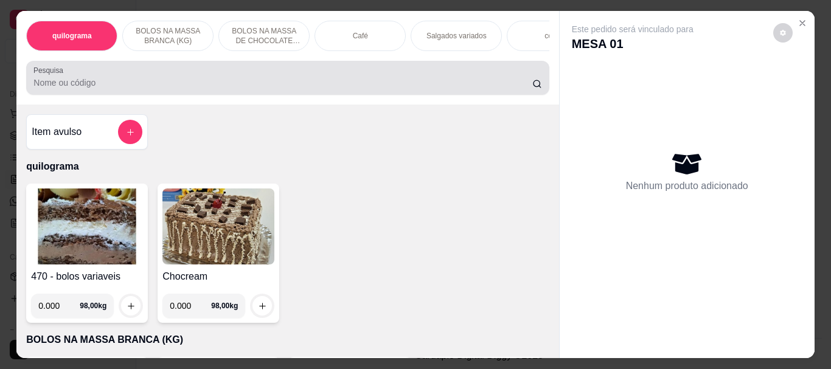
click at [82, 83] on input "Pesquisa" at bounding box center [282, 83] width 499 height 12
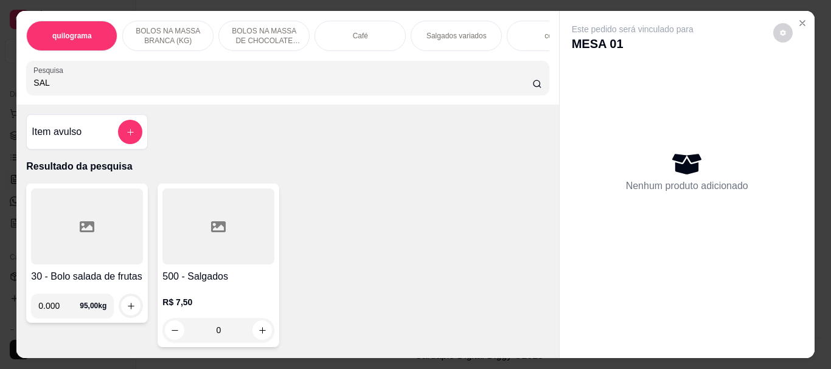
type input "SAL"
click at [193, 260] on div at bounding box center [218, 227] width 112 height 76
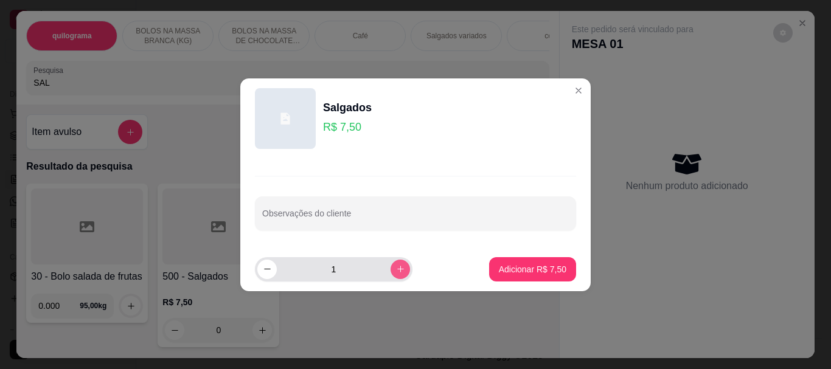
click at [391, 270] on button "increase-product-quantity" at bounding box center [400, 269] width 19 height 19
type input "2"
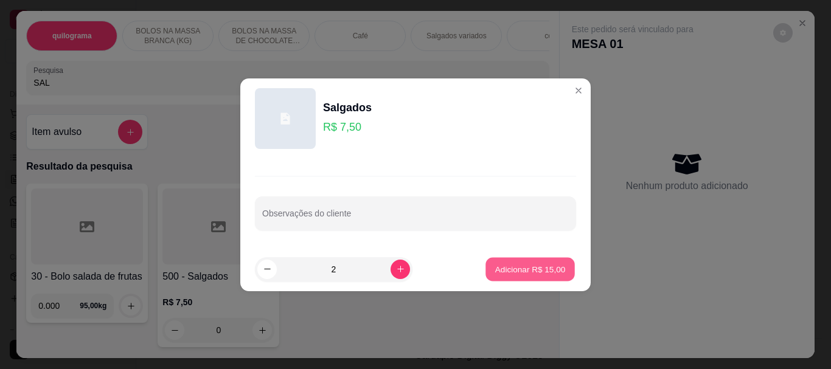
click at [511, 271] on p "Adicionar R$ 15,00" at bounding box center [530, 269] width 71 height 12
type input "2"
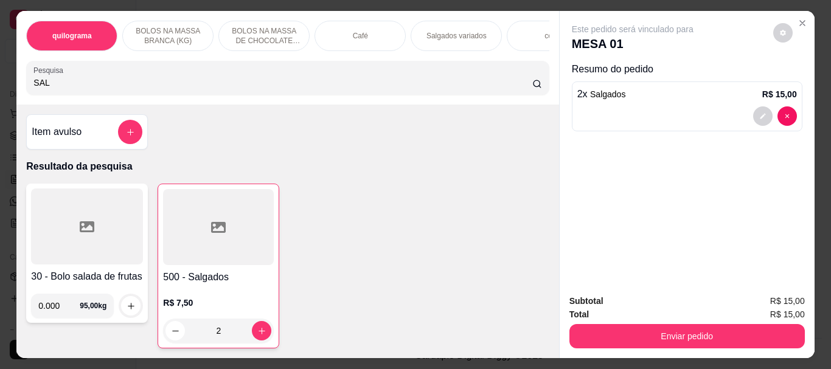
drag, startPoint x: 57, startPoint y: 88, endPoint x: 4, endPoint y: 86, distance: 53.0
click at [4, 86] on div "quilograma BOLOS NA MASSA BRANCA (KG) BOLOS NA MASSA DE CHOCOLATE preço por (KG…" at bounding box center [415, 184] width 831 height 369
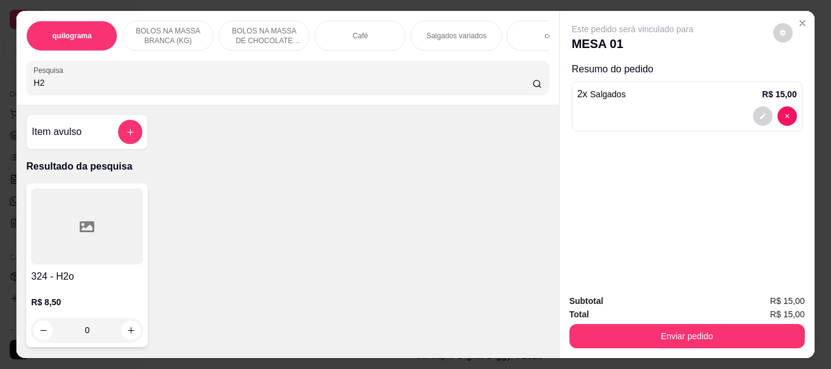
type input "H2"
click at [78, 246] on div at bounding box center [87, 227] width 112 height 76
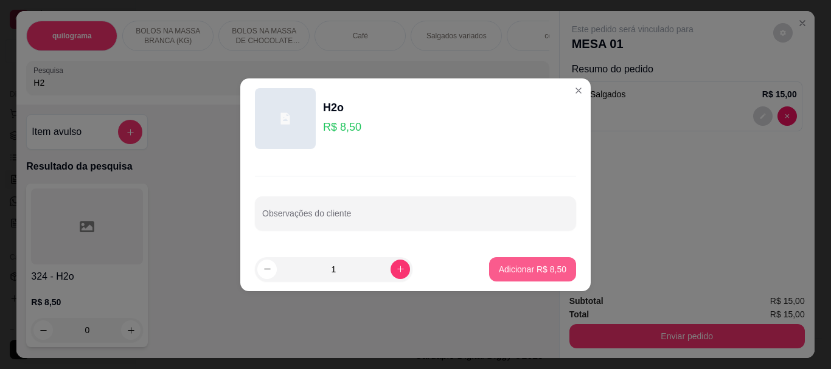
click at [507, 269] on p "Adicionar R$ 8,50" at bounding box center [533, 269] width 68 height 12
type input "1"
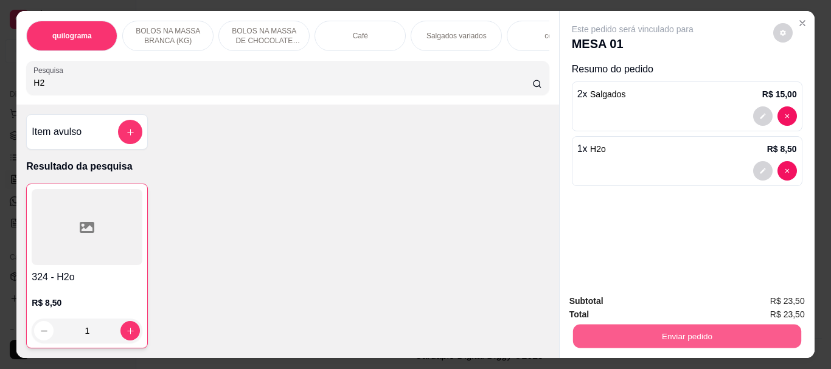
click at [686, 324] on button "Enviar pedido" at bounding box center [686, 336] width 228 height 24
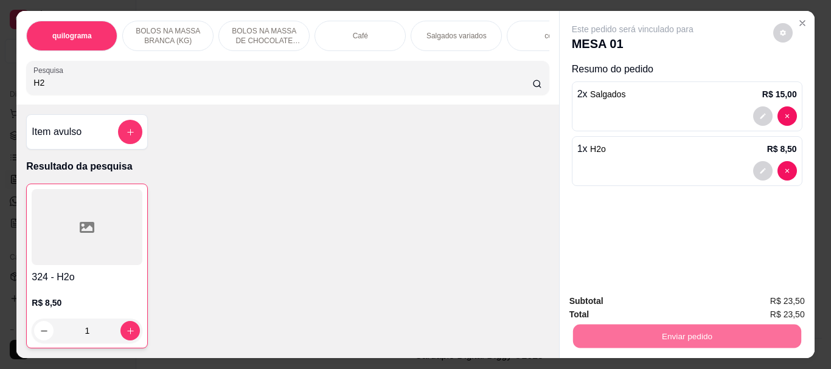
click at [651, 306] on button "Não registrar e enviar pedido" at bounding box center [646, 301] width 127 height 23
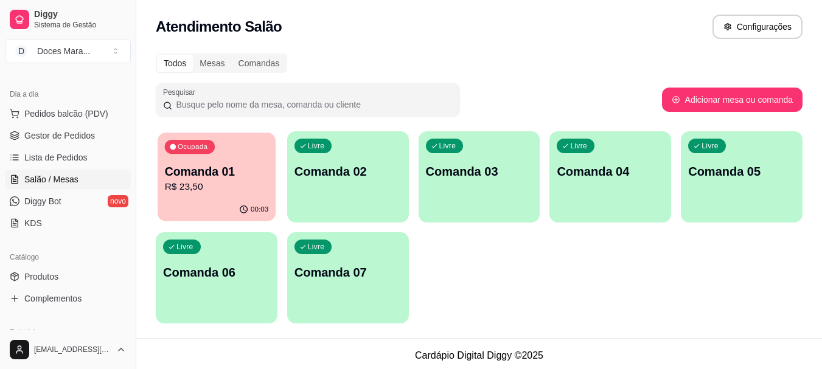
click at [242, 189] on p "R$ 23,50" at bounding box center [217, 187] width 104 height 14
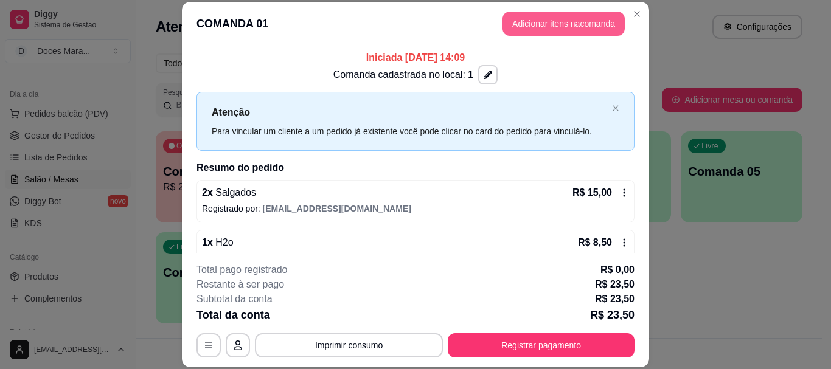
click at [547, 21] on button "Adicionar itens na comanda" at bounding box center [563, 24] width 122 height 24
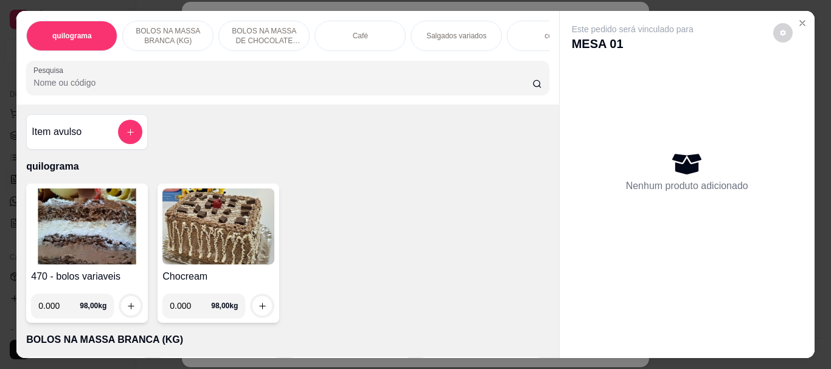
click at [100, 234] on img at bounding box center [87, 227] width 112 height 76
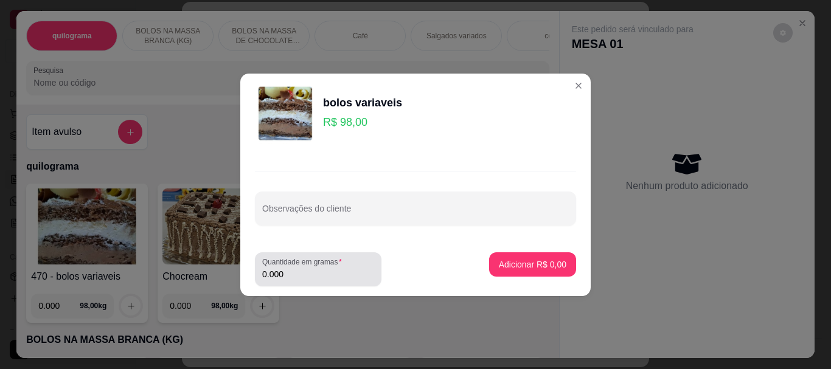
click at [311, 265] on label "Quantidade em gramas" at bounding box center [304, 262] width 84 height 10
click at [311, 268] on input "0.000" at bounding box center [318, 274] width 112 height 12
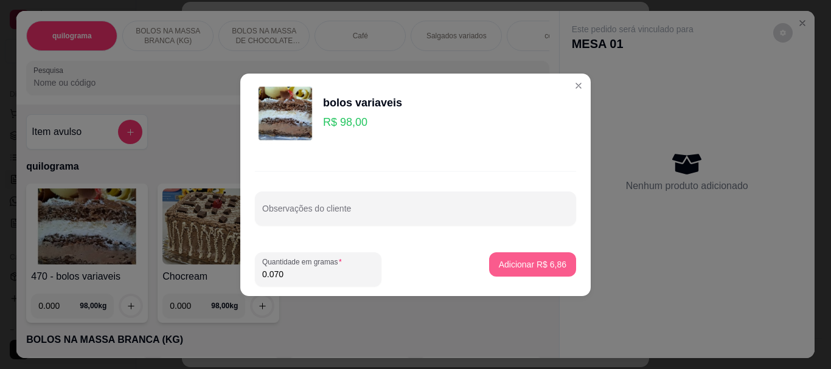
type input "0.070"
click at [513, 263] on p "Adicionar R$ 6,86" at bounding box center [533, 265] width 68 height 12
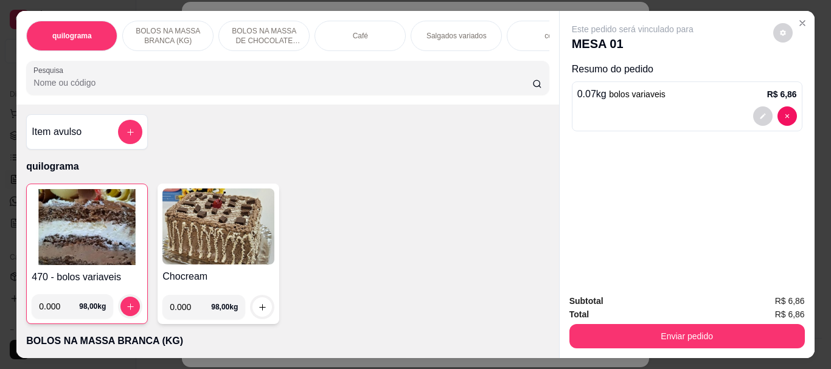
click at [100, 241] on img at bounding box center [87, 227] width 111 height 76
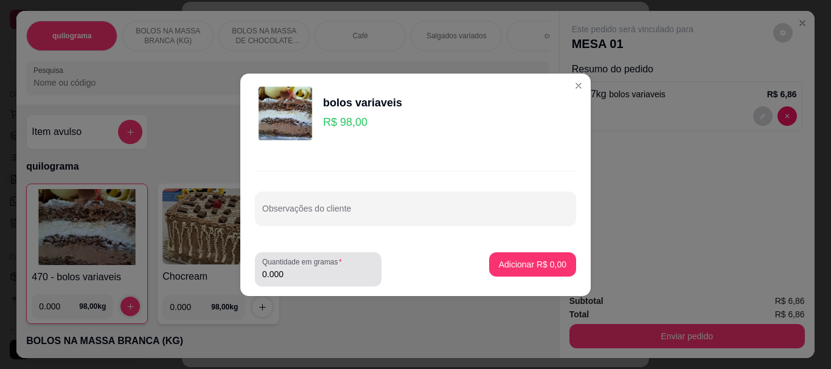
click at [311, 274] on input "0.000" at bounding box center [318, 274] width 112 height 12
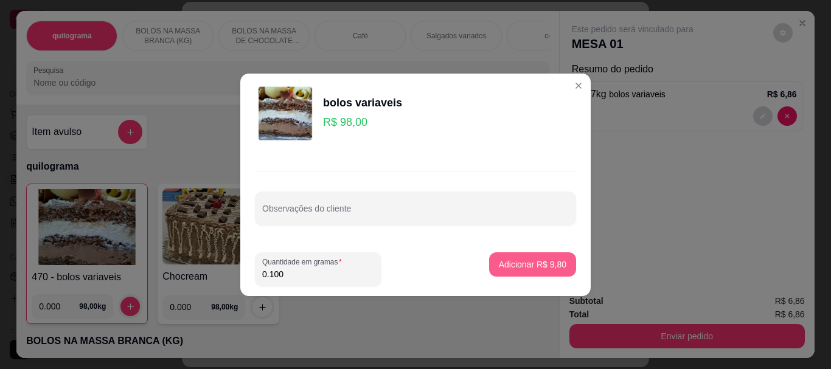
type input "0.100"
click at [519, 267] on p "Adicionar R$ 9,80" at bounding box center [533, 265] width 68 height 12
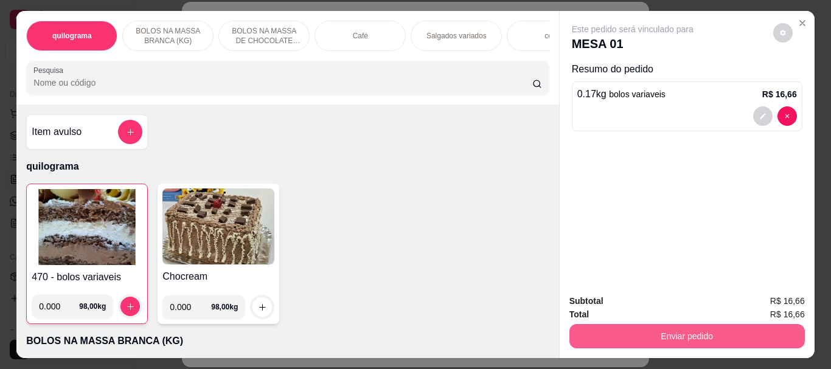
click at [627, 332] on button "Enviar pedido" at bounding box center [686, 336] width 235 height 24
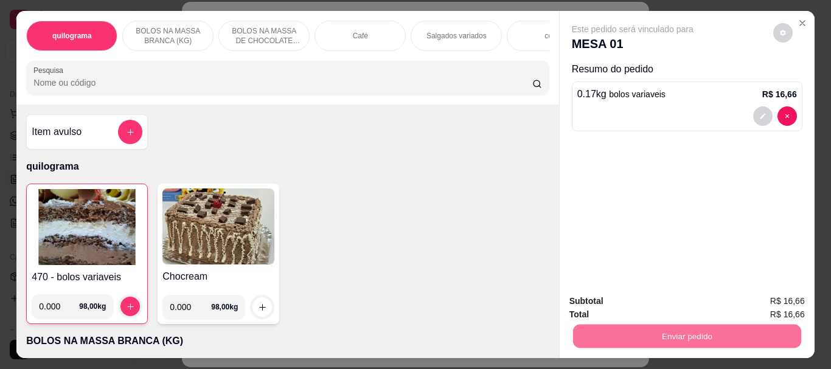
click at [647, 301] on button "Não registrar e enviar pedido" at bounding box center [646, 301] width 123 height 23
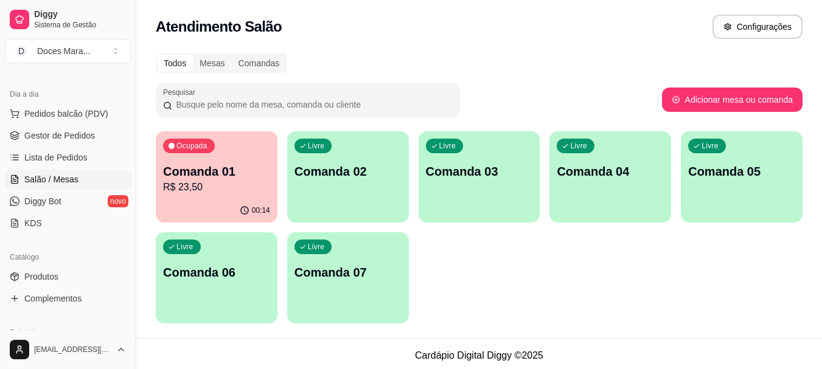
click at [230, 200] on div "00:14" at bounding box center [217, 211] width 122 height 24
click at [216, 169] on p "Comanda 01" at bounding box center [216, 171] width 107 height 17
click at [251, 168] on p "Comanda 01" at bounding box center [217, 172] width 104 height 16
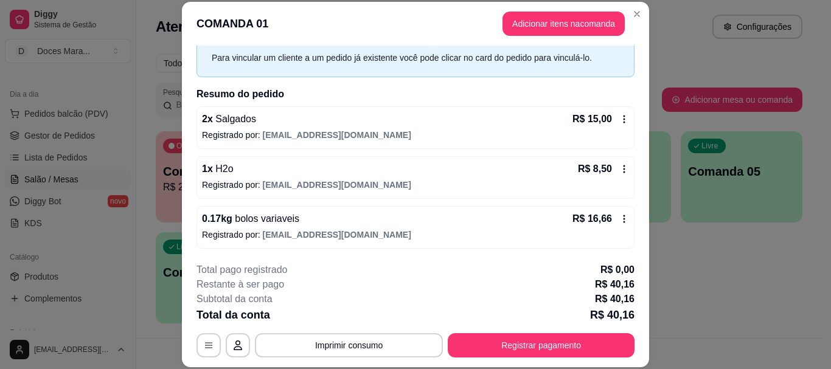
scroll to position [74, 0]
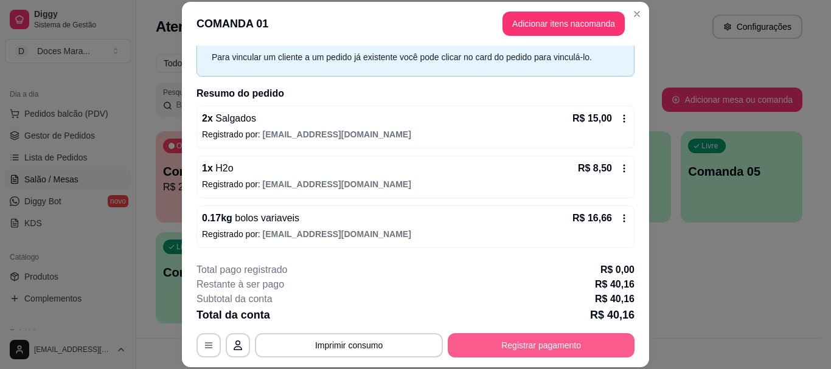
click at [512, 345] on button "Registrar pagamento" at bounding box center [541, 345] width 187 height 24
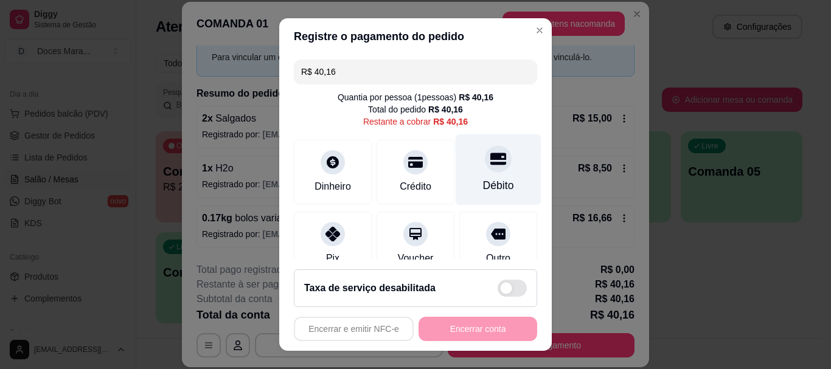
click at [483, 179] on div "Débito" at bounding box center [498, 186] width 31 height 16
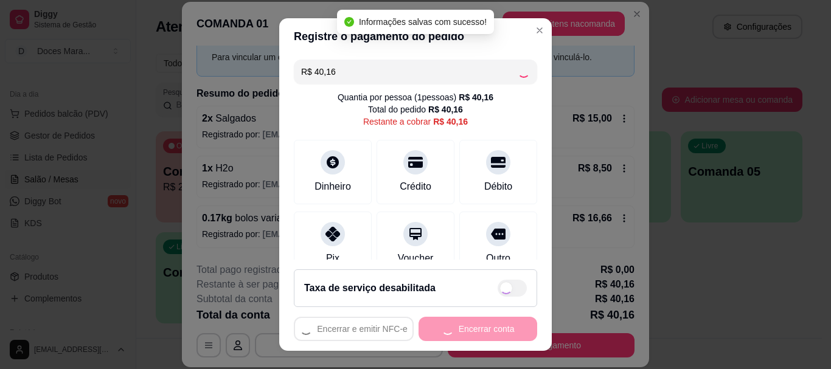
type input "R$ 0,00"
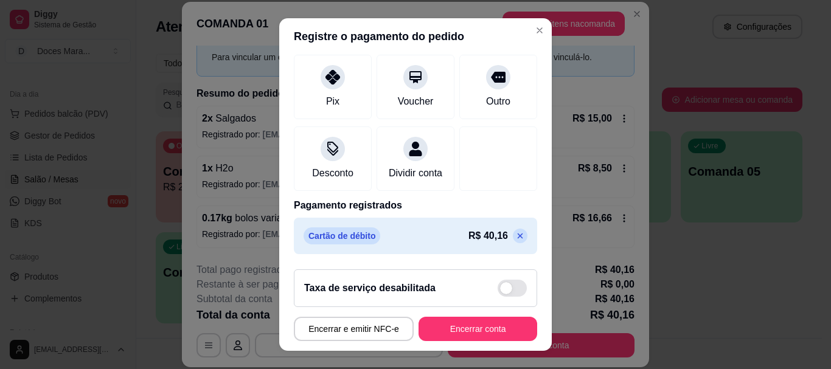
scroll to position [159, 0]
click at [498, 326] on button "Encerrar conta" at bounding box center [477, 329] width 115 height 24
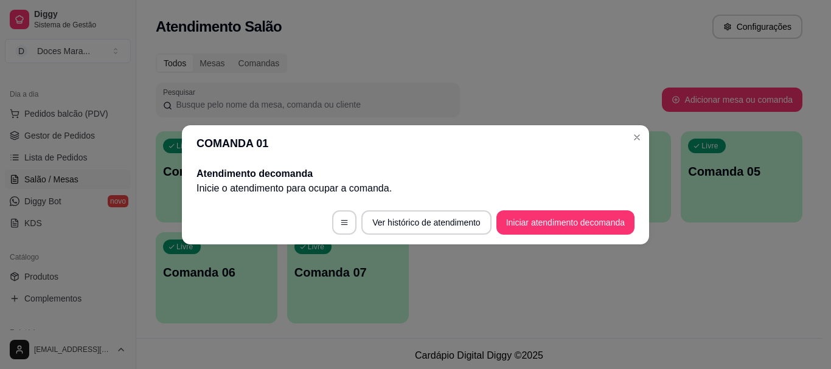
scroll to position [0, 0]
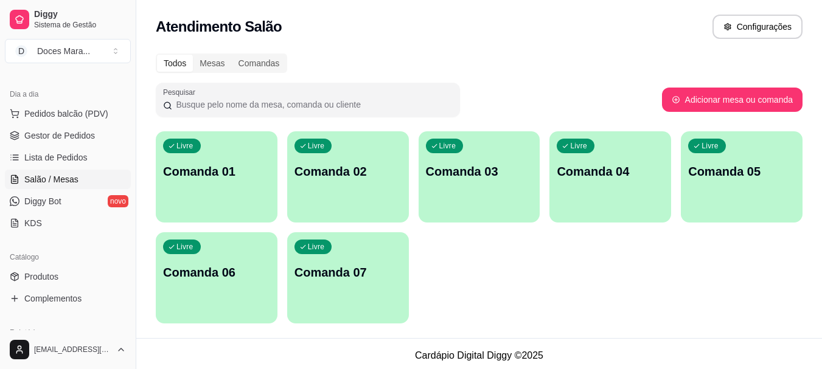
click at [215, 176] on p "Comanda 01" at bounding box center [216, 171] width 107 height 17
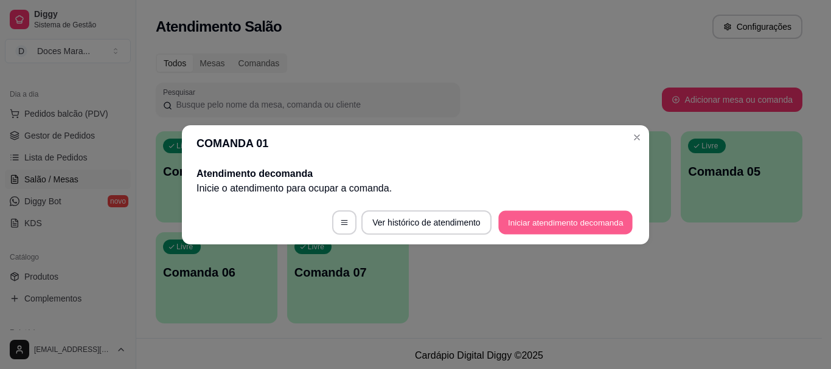
click at [563, 221] on button "Iniciar atendimento de comanda" at bounding box center [565, 222] width 134 height 24
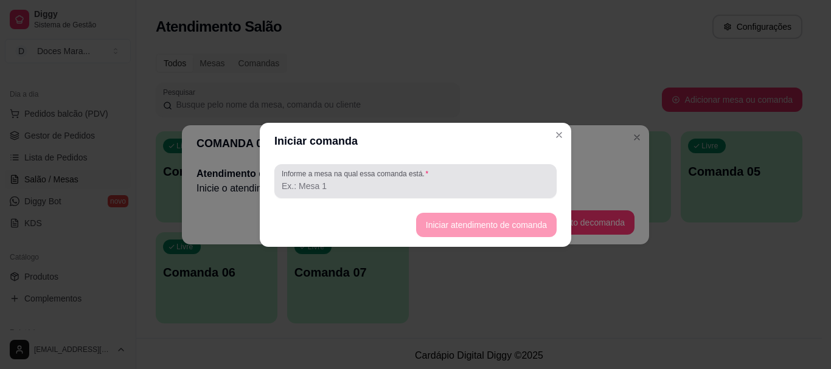
click at [386, 199] on div "Informe a mesa na qual essa comanda está." at bounding box center [415, 181] width 311 height 44
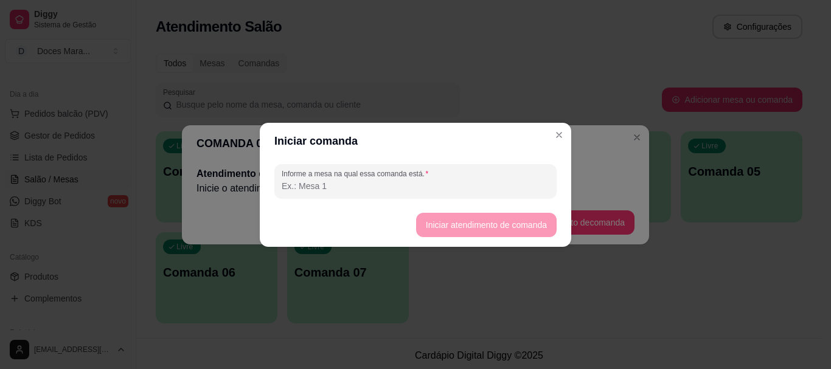
click at [376, 186] on input "Informe a mesa na qual essa comanda está." at bounding box center [416, 186] width 268 height 12
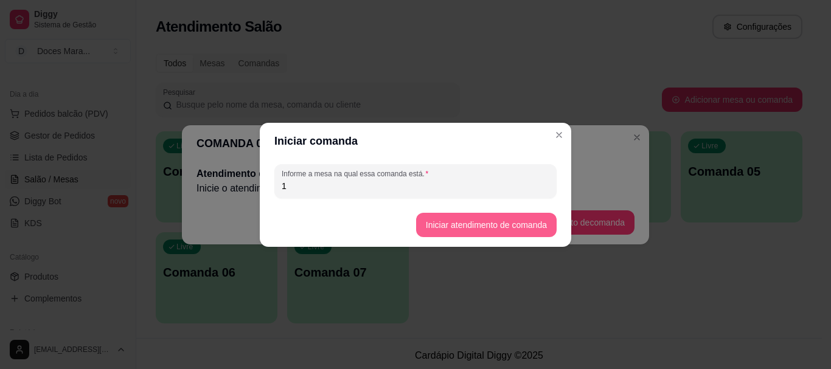
type input "1"
click at [446, 223] on button "Iniciar atendimento de comanda" at bounding box center [486, 225] width 141 height 24
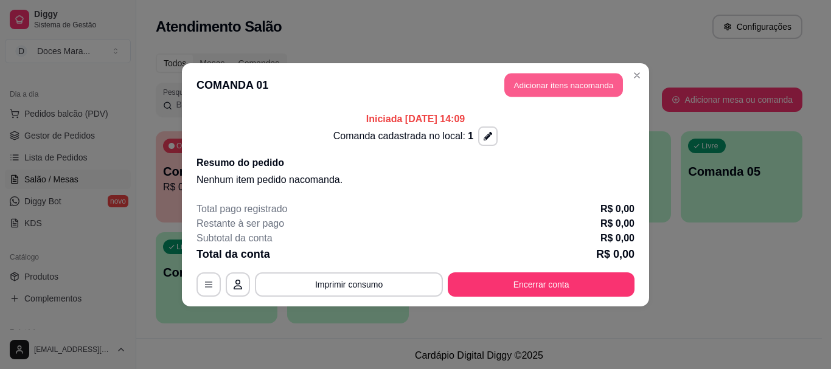
click at [544, 92] on button "Adicionar itens na comanda" at bounding box center [563, 85] width 119 height 24
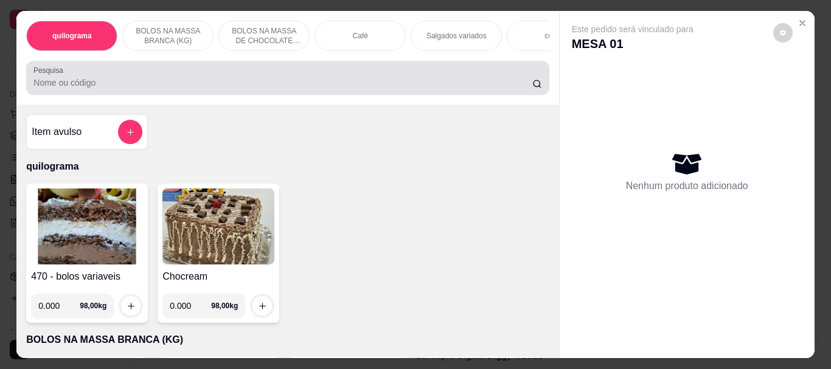
click at [92, 83] on input "Pesquisa" at bounding box center [282, 83] width 499 height 12
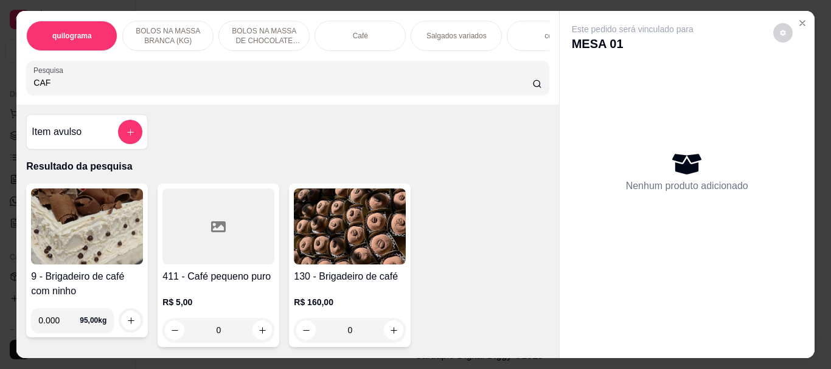
type input "CAF"
click at [211, 229] on icon at bounding box center [218, 227] width 15 height 15
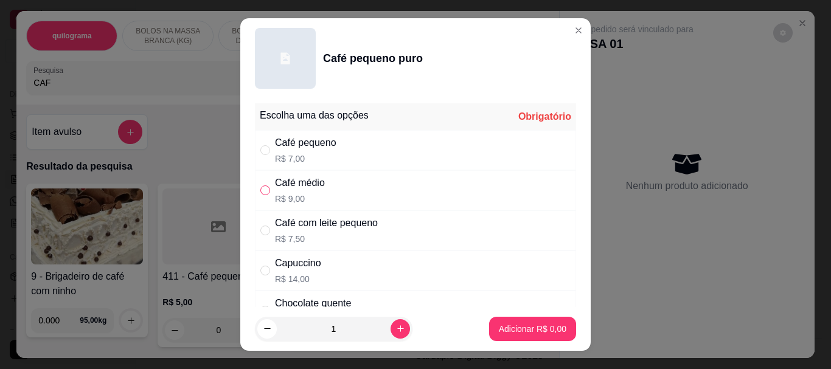
click at [261, 193] on input "" at bounding box center [265, 191] width 10 height 10
radio input "true"
click at [552, 328] on button "Adicionar R$ 9,00" at bounding box center [532, 329] width 85 height 24
type input "1"
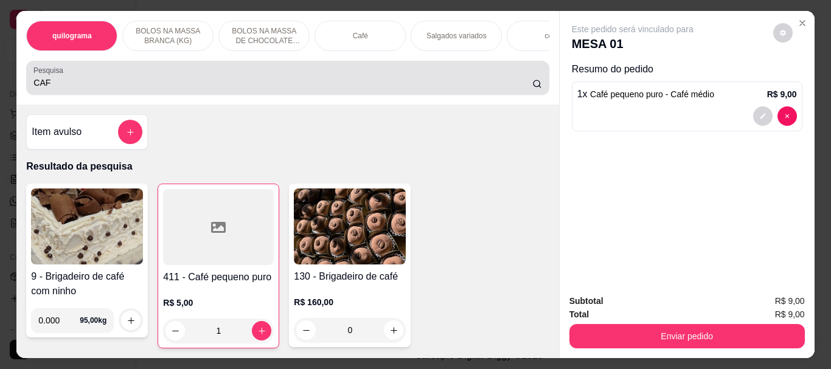
click at [147, 78] on div "CAF" at bounding box center [287, 78] width 508 height 24
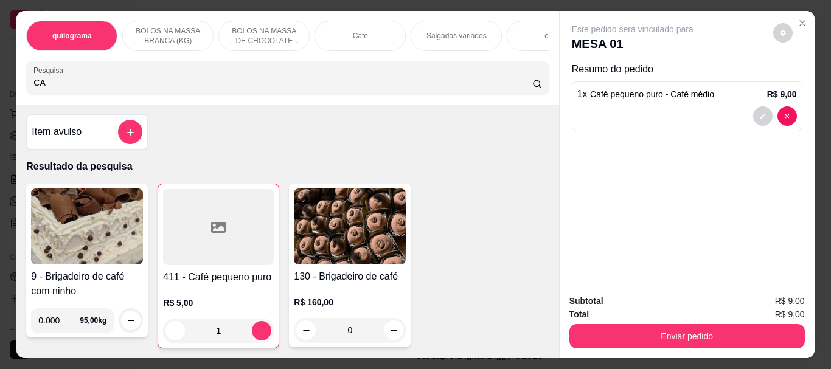
type input "C"
click at [108, 81] on input "TORT" at bounding box center [282, 83] width 499 height 12
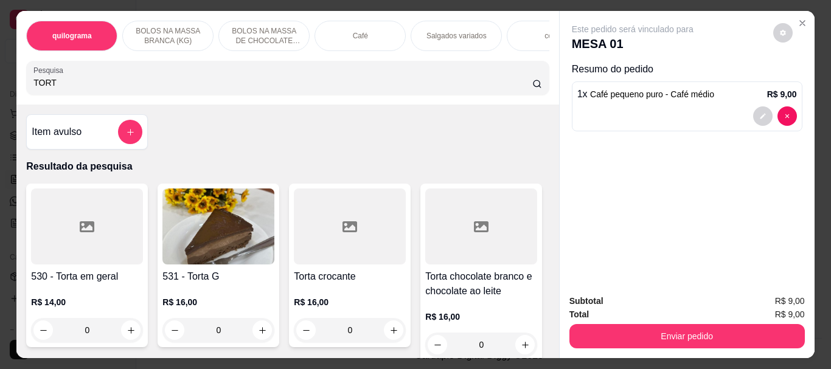
type input "TORT"
click at [210, 219] on img at bounding box center [218, 227] width 112 height 76
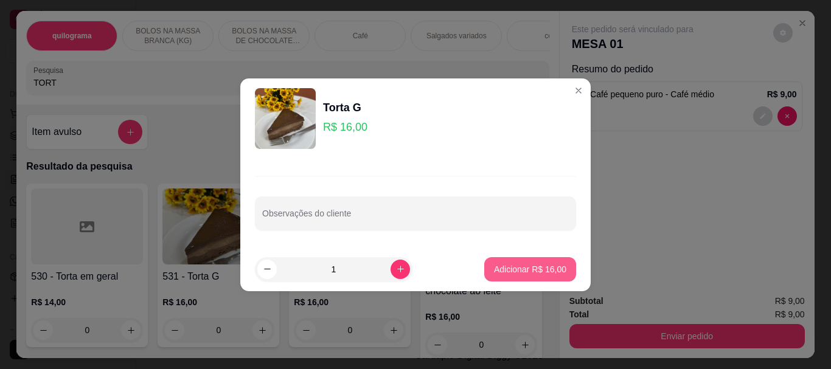
click at [495, 277] on button "Adicionar R$ 16,00" at bounding box center [530, 269] width 92 height 24
type input "1"
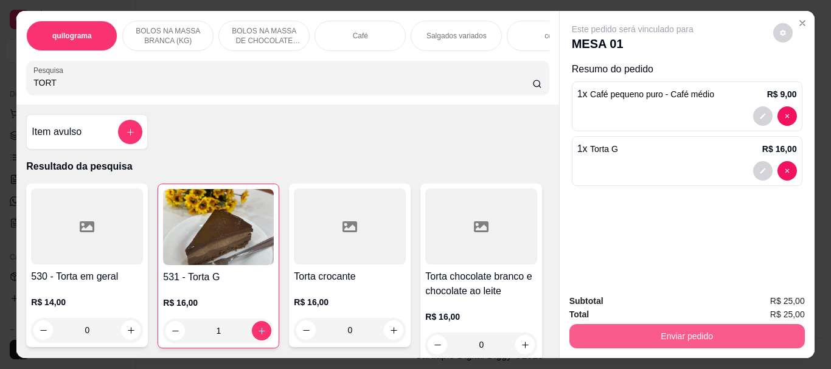
click at [655, 333] on button "Enviar pedido" at bounding box center [686, 336] width 235 height 24
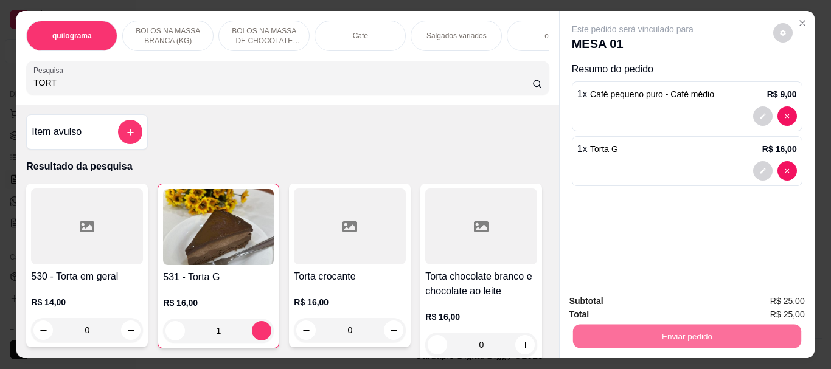
click at [672, 306] on button "Não registrar e enviar pedido" at bounding box center [646, 301] width 127 height 23
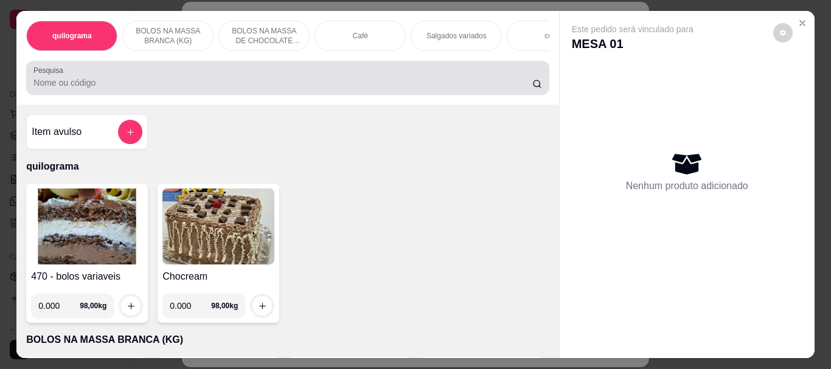
click at [102, 86] on input "Pesquisa" at bounding box center [282, 83] width 499 height 12
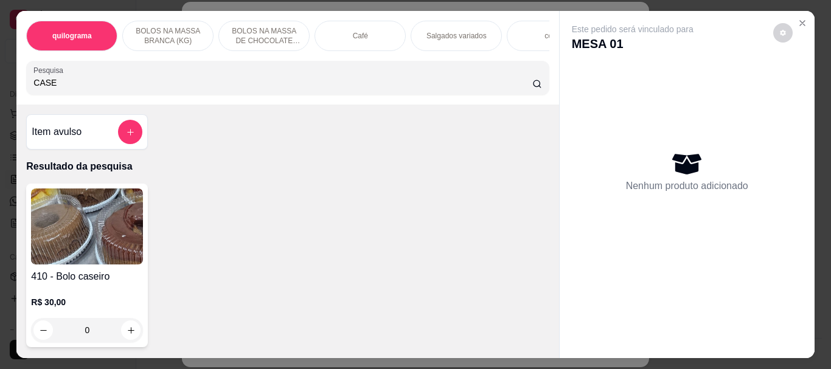
type input "CASE"
click at [88, 233] on img at bounding box center [87, 227] width 112 height 76
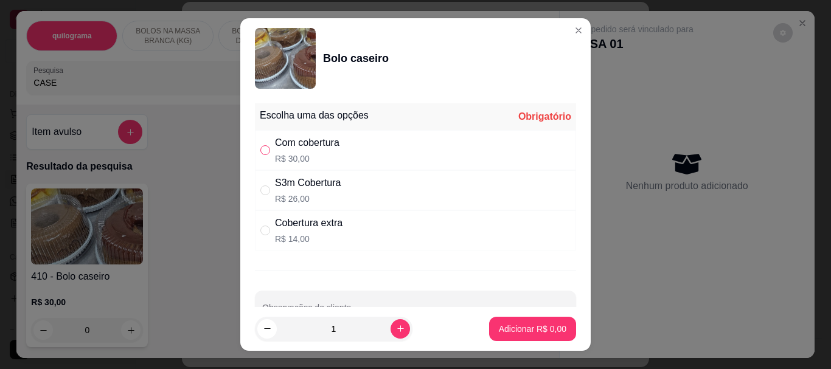
click at [264, 150] on input "" at bounding box center [265, 150] width 10 height 10
radio input "true"
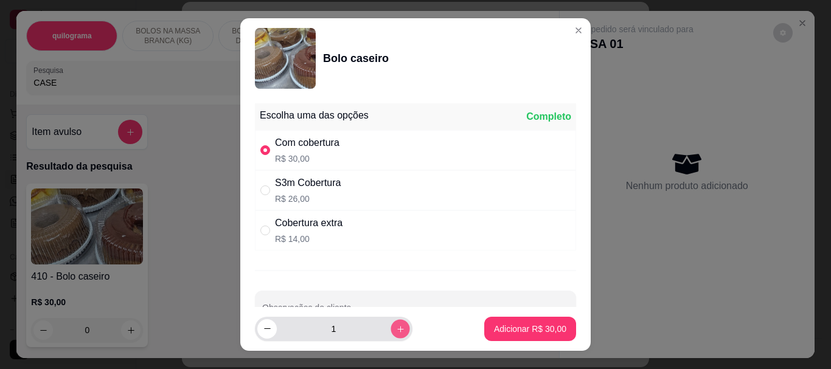
click at [393, 325] on button "increase-product-quantity" at bounding box center [400, 328] width 19 height 19
click at [262, 320] on button "decrease-product-quantity" at bounding box center [266, 328] width 19 height 19
type input "1"
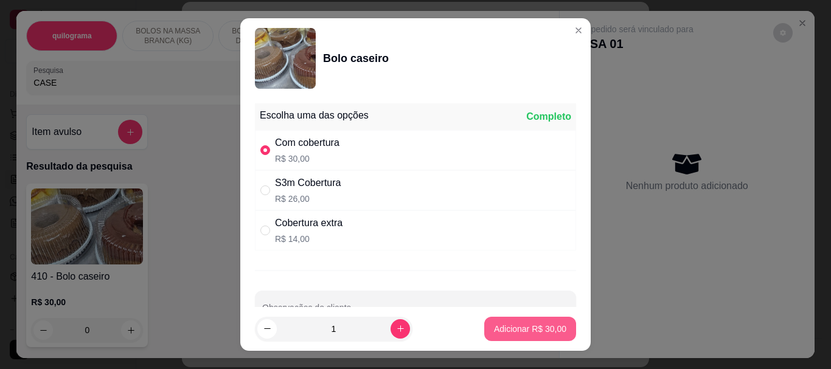
click at [503, 331] on p "Adicionar R$ 30,00" at bounding box center [530, 329] width 72 height 12
type input "1"
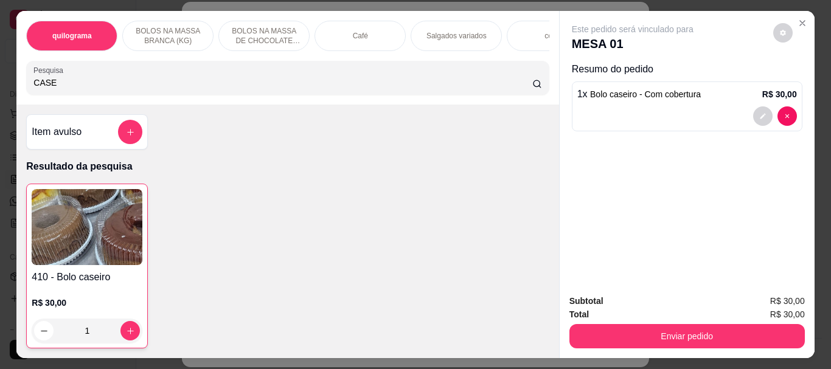
click at [40, 224] on img at bounding box center [87, 227] width 111 height 76
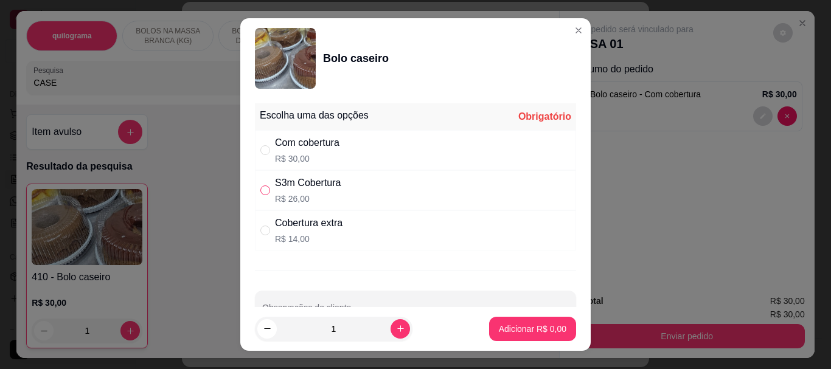
click at [260, 196] on label "" at bounding box center [265, 190] width 10 height 13
click at [260, 195] on input "" at bounding box center [265, 191] width 10 height 10
drag, startPoint x: 260, startPoint y: 195, endPoint x: 523, endPoint y: 359, distance: 309.9
click at [260, 195] on input "" at bounding box center [265, 191] width 10 height 10
radio input "true"
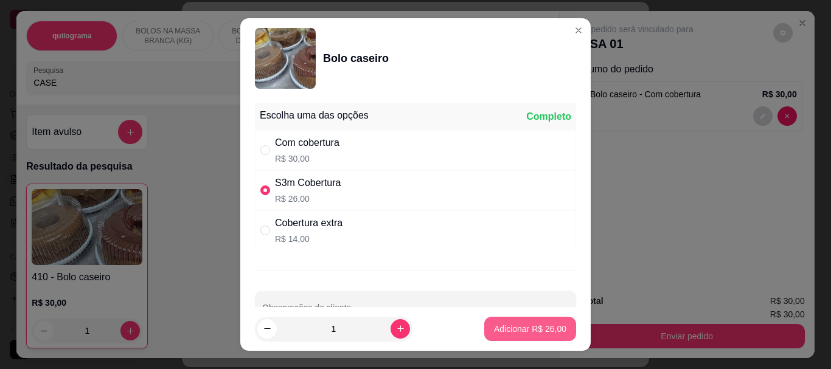
click at [529, 328] on p "Adicionar R$ 26,00" at bounding box center [530, 329] width 72 height 12
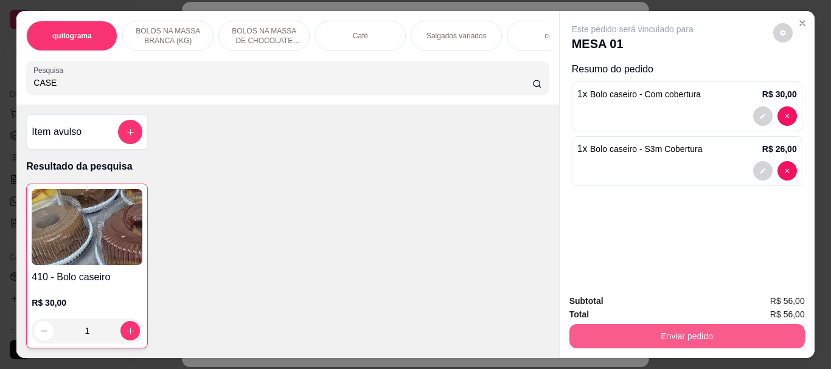
click at [677, 331] on button "Enviar pedido" at bounding box center [686, 336] width 235 height 24
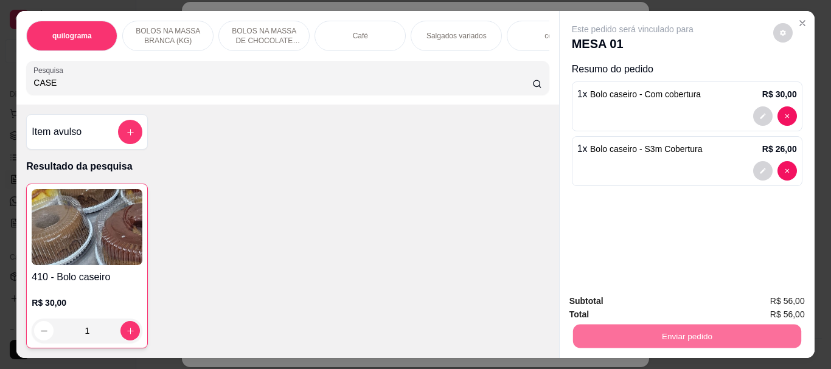
click at [665, 305] on button "Não registrar e enviar pedido" at bounding box center [646, 301] width 127 height 23
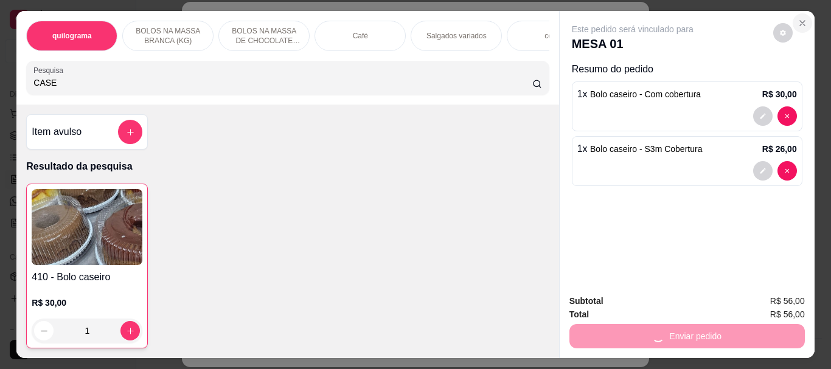
click at [797, 22] on icon "Close" at bounding box center [802, 23] width 10 height 10
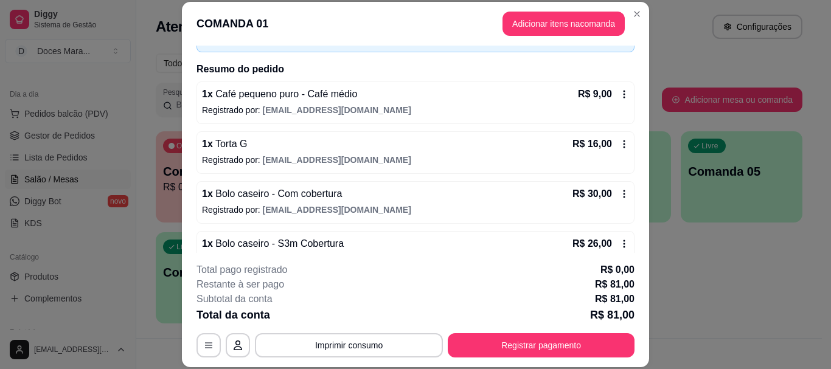
scroll to position [124, 0]
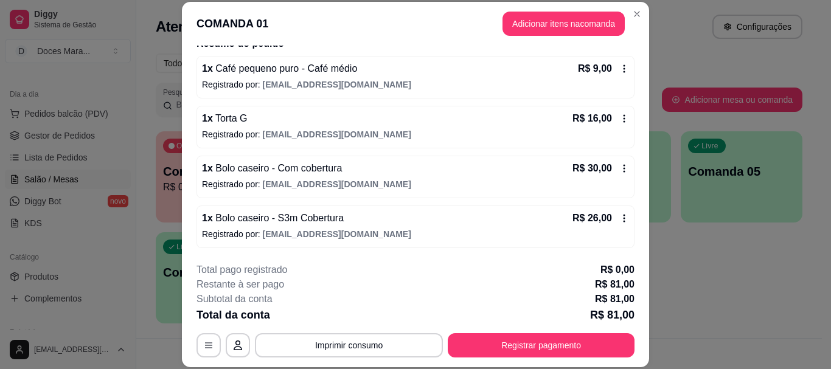
click at [619, 167] on icon at bounding box center [624, 169] width 10 height 10
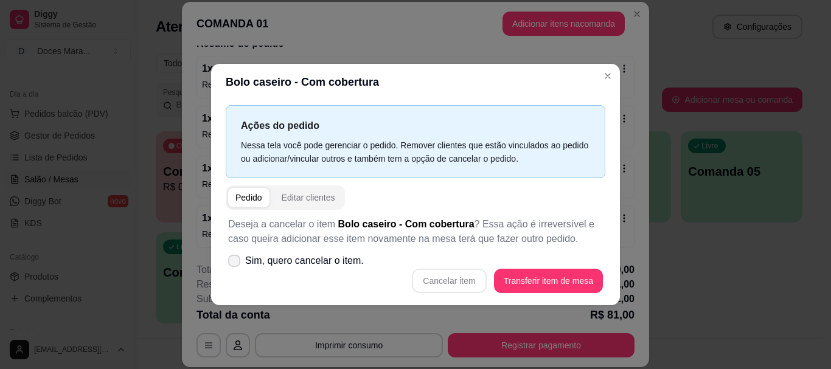
click at [237, 260] on icon at bounding box center [234, 260] width 10 height 7
click at [235, 263] on input "Sim, quero cancelar o item." at bounding box center [232, 267] width 8 height 8
checkbox input "true"
click at [444, 277] on button "Cancelar item" at bounding box center [449, 281] width 72 height 24
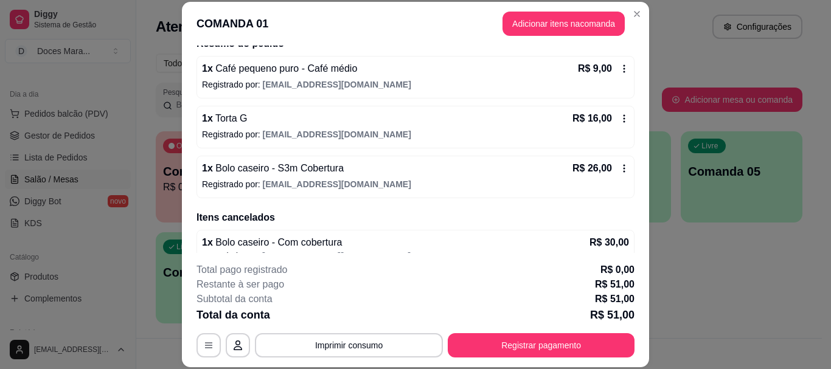
click at [619, 171] on icon at bounding box center [624, 169] width 10 height 10
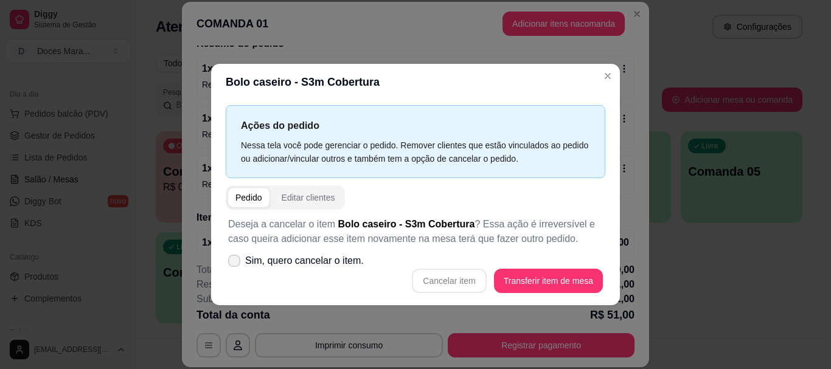
click at [237, 260] on icon at bounding box center [234, 260] width 10 height 7
click at [235, 263] on input "Sim, quero cancelar o item." at bounding box center [232, 267] width 8 height 8
checkbox input "true"
click at [437, 277] on button "Cancelar item" at bounding box center [449, 281] width 74 height 24
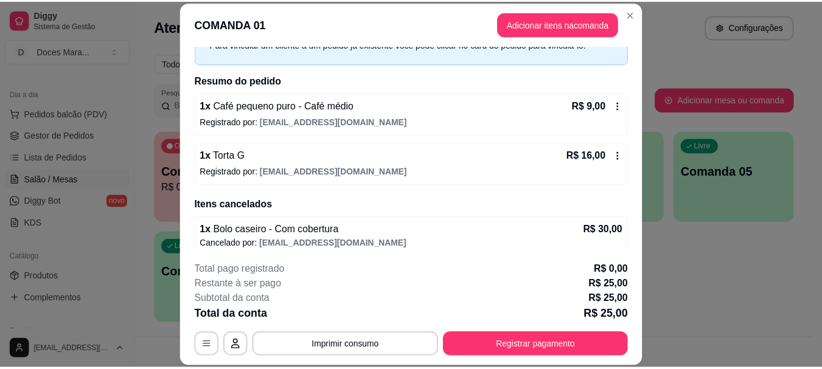
scroll to position [0, 0]
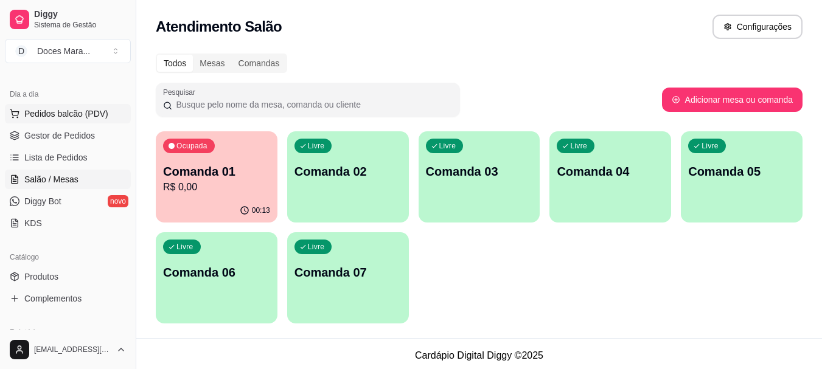
click at [77, 114] on span "Pedidos balcão (PDV)" at bounding box center [66, 114] width 84 height 12
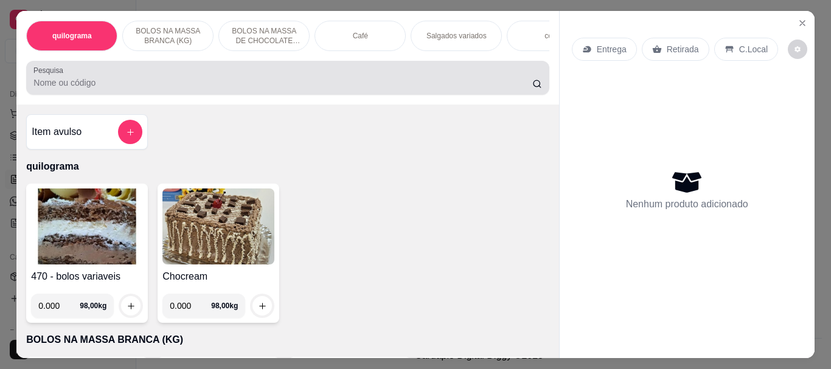
click at [78, 89] on input "Pesquisa" at bounding box center [282, 83] width 499 height 12
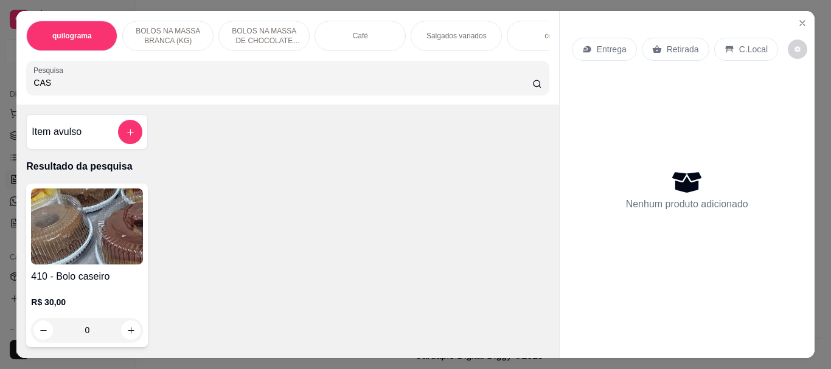
type input "CAS"
click at [106, 230] on img at bounding box center [87, 227] width 112 height 76
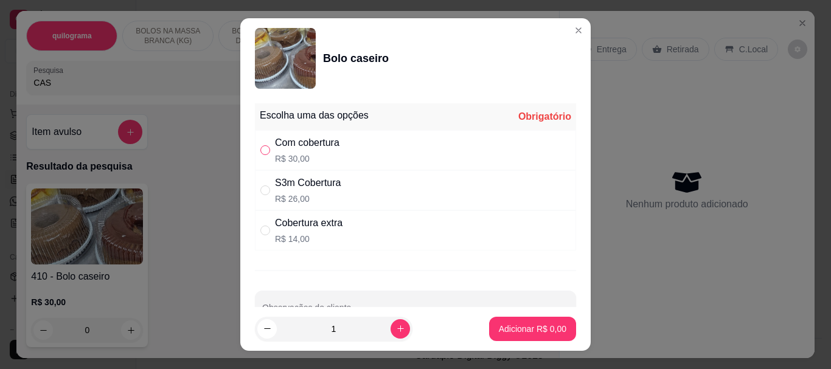
click at [264, 153] on input "" at bounding box center [265, 150] width 10 height 10
radio input "true"
click at [513, 329] on p "Adicionar R$ 30,00" at bounding box center [530, 329] width 72 height 12
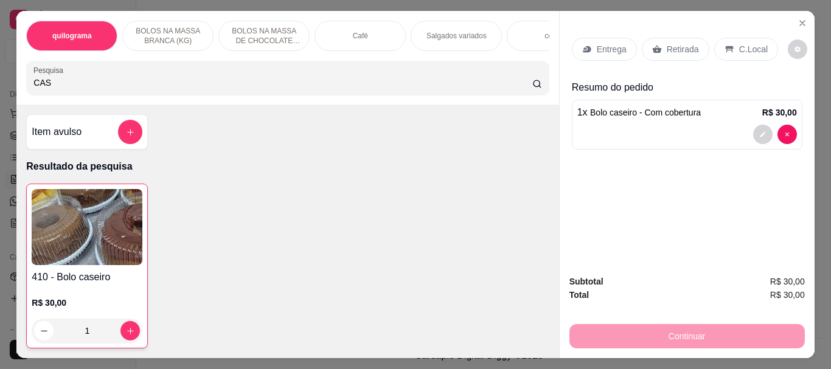
type input "1"
click at [69, 221] on img at bounding box center [87, 227] width 111 height 76
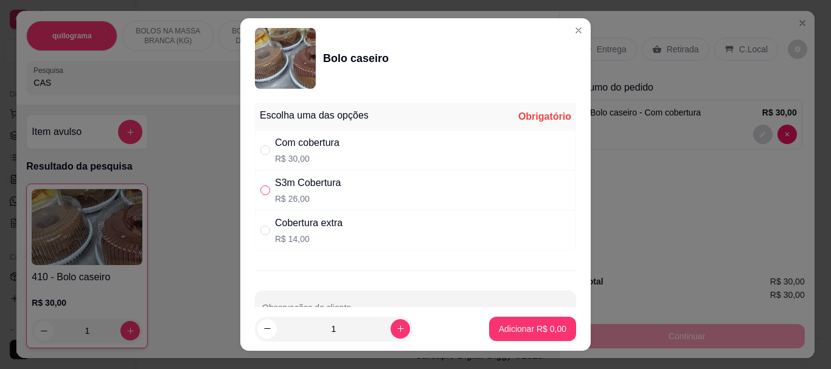
drag, startPoint x: 263, startPoint y: 195, endPoint x: 344, endPoint y: 260, distance: 103.4
click at [263, 194] on input "" at bounding box center [265, 191] width 10 height 10
radio input "true"
click at [503, 327] on p "Adicionar R$ 26,00" at bounding box center [530, 329] width 71 height 12
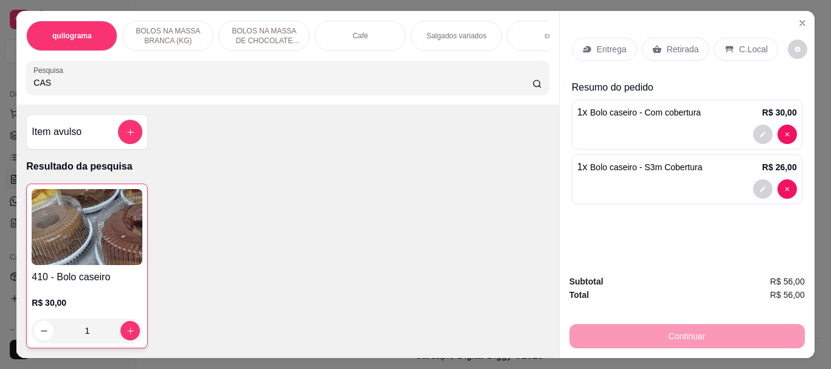
click at [672, 47] on p "Retirada" at bounding box center [683, 49] width 32 height 12
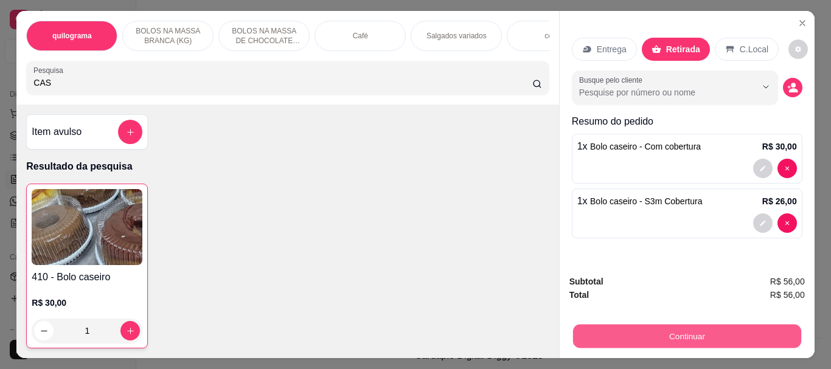
click at [664, 324] on button "Continuar" at bounding box center [686, 336] width 228 height 24
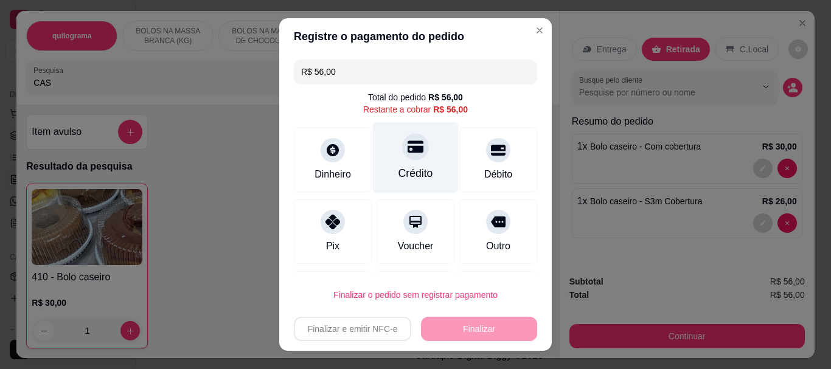
click at [408, 153] on icon at bounding box center [416, 147] width 16 height 16
type input "R$ 0,00"
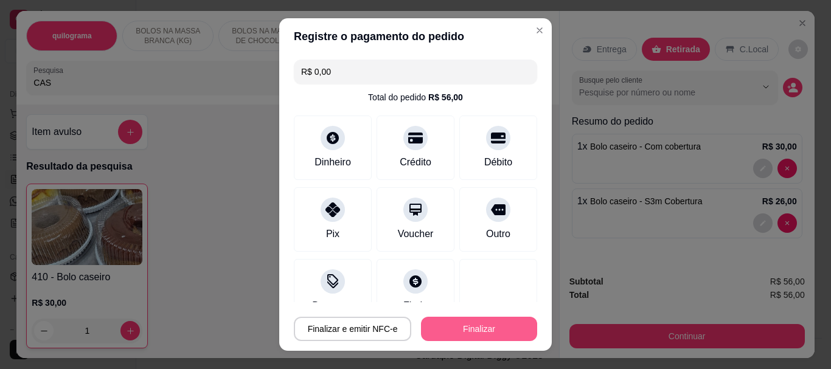
click at [474, 327] on button "Finalizar" at bounding box center [479, 329] width 116 height 24
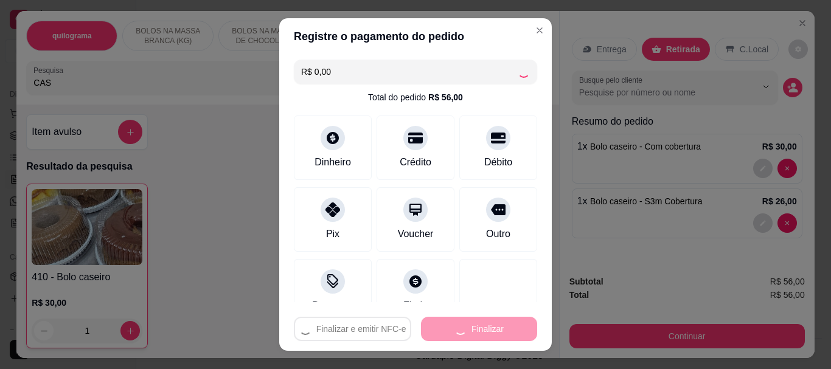
type input "0"
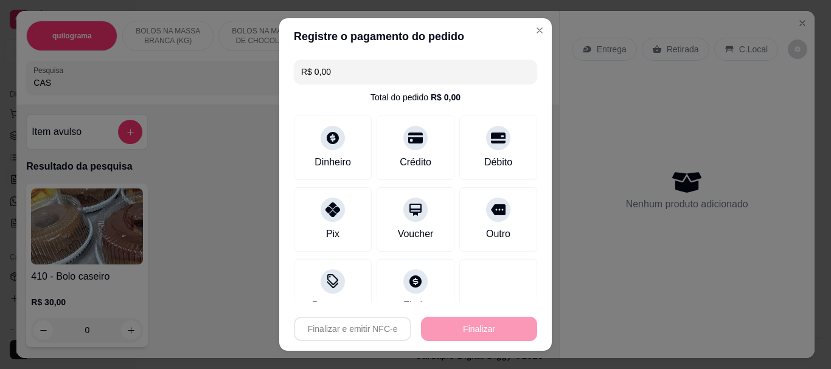
type input "-R$ 56,00"
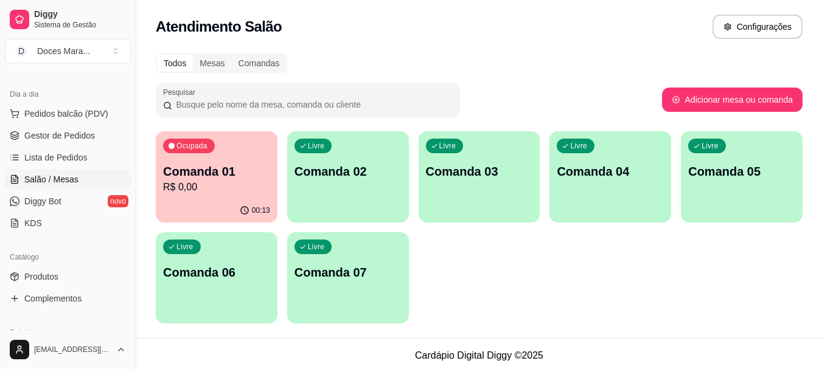
click at [204, 203] on div "00:13" at bounding box center [217, 211] width 122 height 24
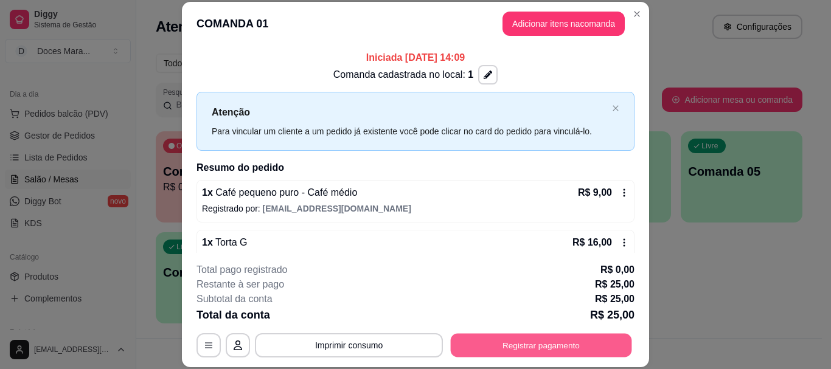
click at [539, 354] on button "Registrar pagamento" at bounding box center [541, 346] width 181 height 24
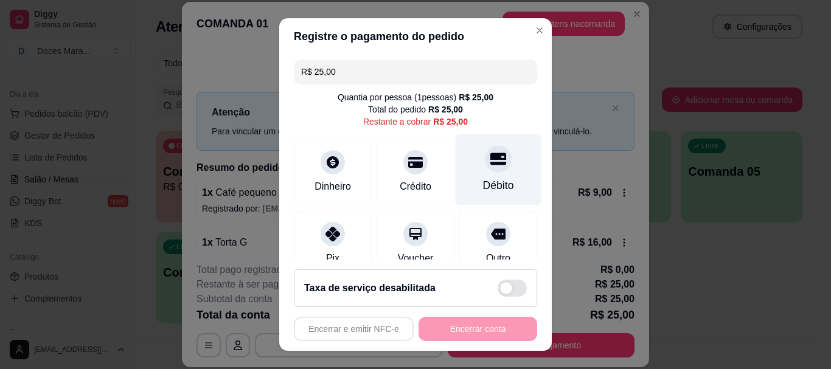
click at [467, 173] on div "Débito" at bounding box center [499, 169] width 86 height 71
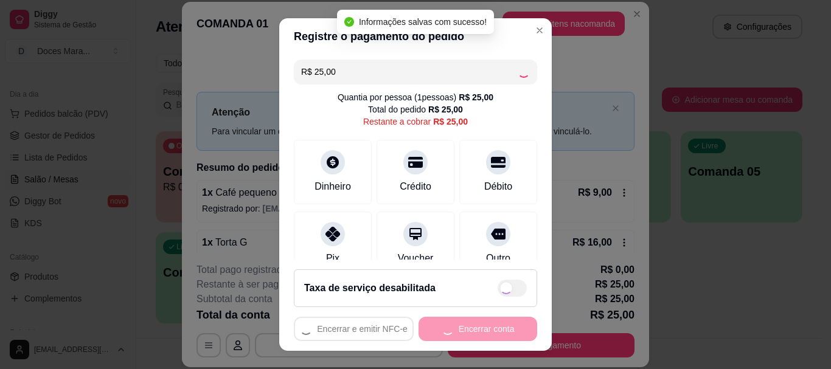
type input "R$ 0,00"
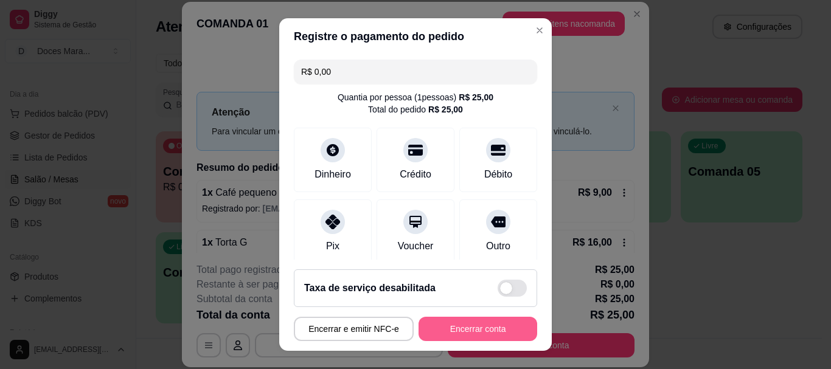
click at [446, 333] on button "Encerrar conta" at bounding box center [478, 329] width 119 height 24
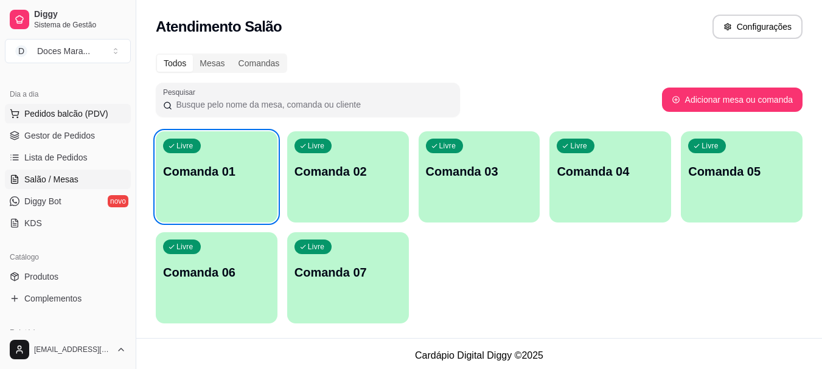
click at [54, 109] on span "Pedidos balcão (PDV)" at bounding box center [66, 114] width 84 height 12
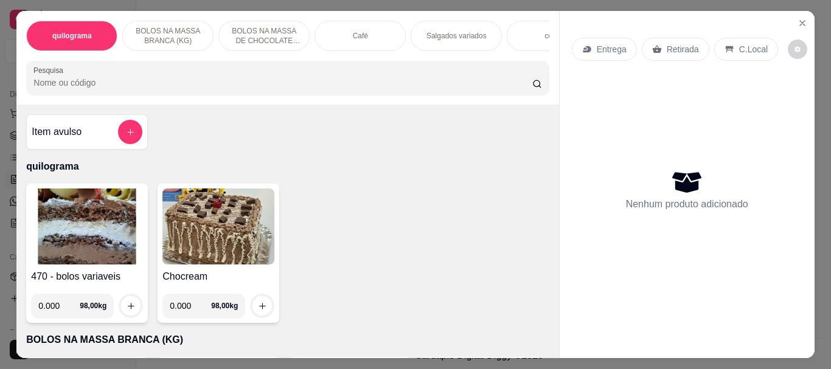
click at [49, 83] on input "Pesquisa" at bounding box center [282, 83] width 499 height 12
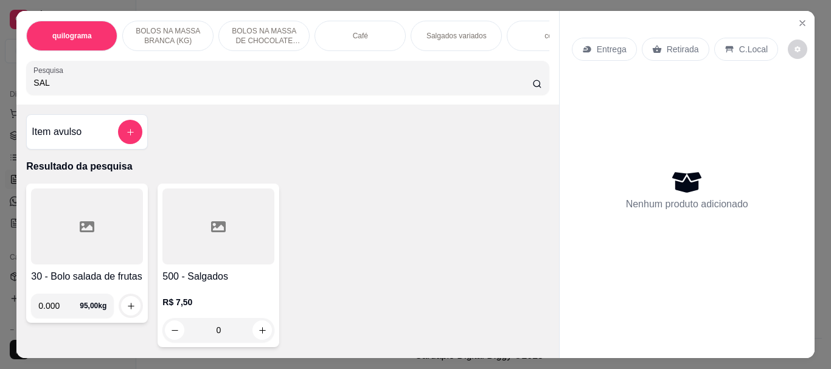
type input "SAL"
click at [209, 241] on div at bounding box center [218, 227] width 112 height 76
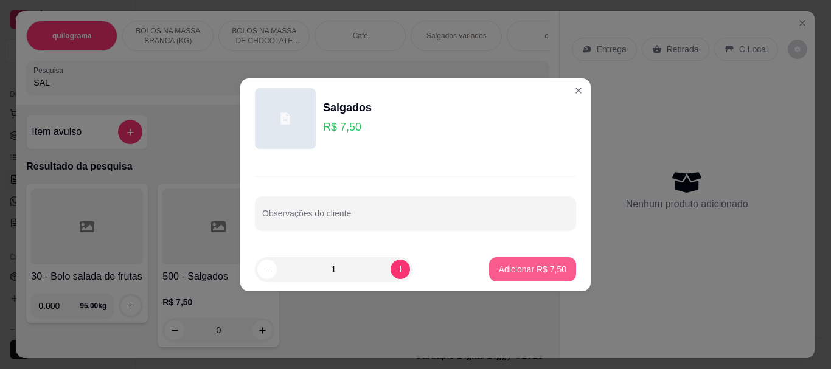
click at [543, 263] on button "Adicionar R$ 7,50" at bounding box center [532, 269] width 87 height 24
type input "1"
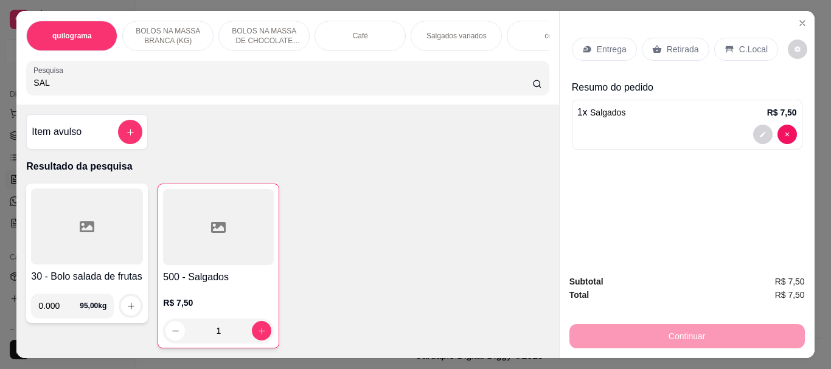
click at [179, 85] on input "SAL" at bounding box center [282, 83] width 499 height 12
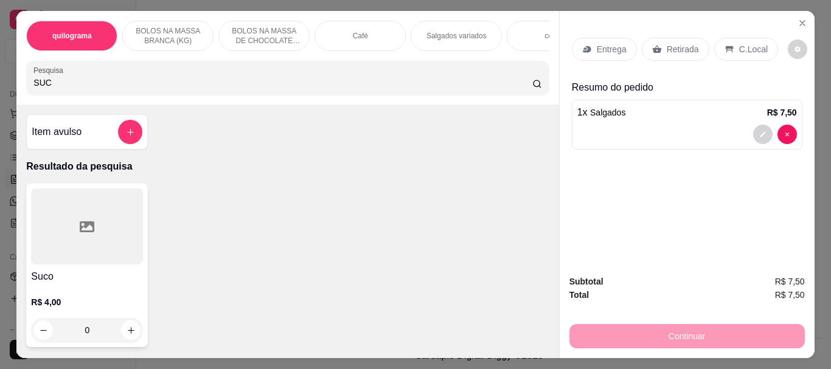
type input "SUC"
click at [111, 221] on div at bounding box center [87, 227] width 112 height 76
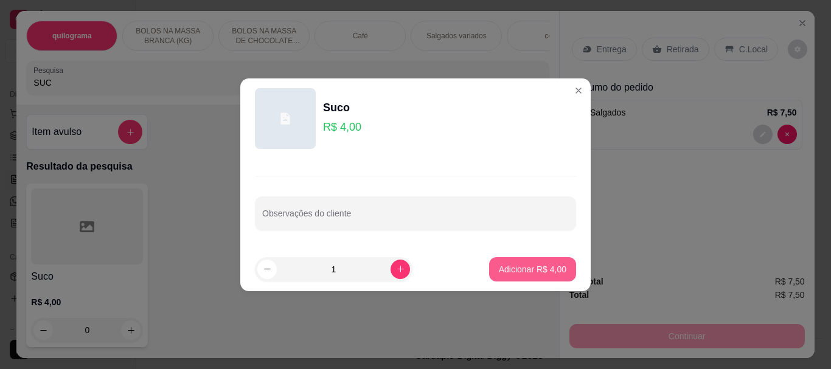
click at [528, 271] on p "Adicionar R$ 4,00" at bounding box center [533, 269] width 68 height 12
type input "1"
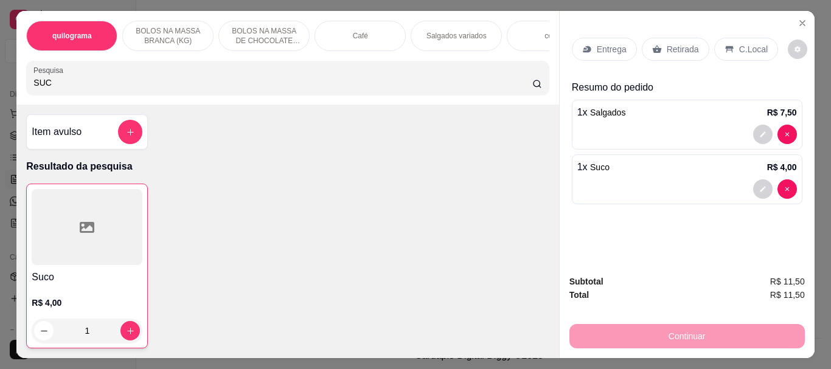
click at [669, 45] on p "Retirada" at bounding box center [683, 49] width 32 height 12
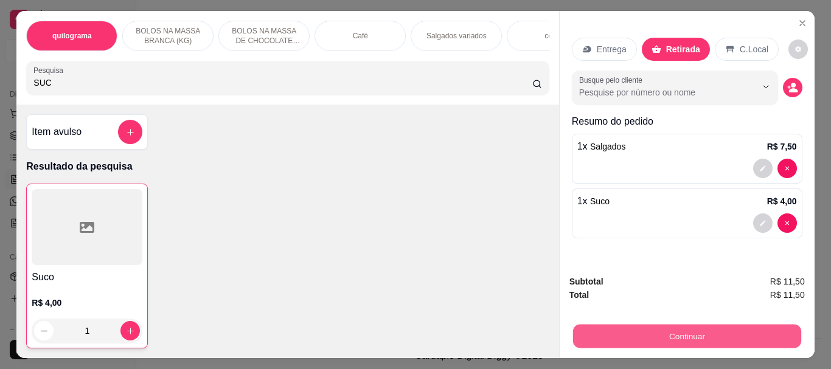
click at [695, 336] on button "Continuar" at bounding box center [686, 336] width 228 height 24
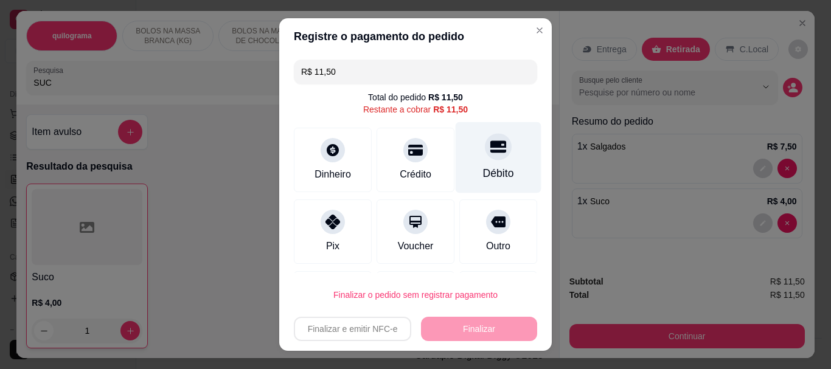
click at [490, 149] on icon at bounding box center [498, 147] width 16 height 16
type input "R$ 0,00"
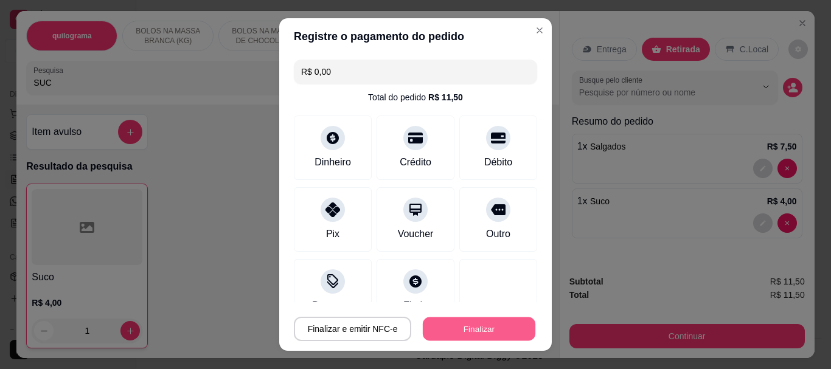
click at [498, 318] on button "Finalizar" at bounding box center [479, 329] width 113 height 24
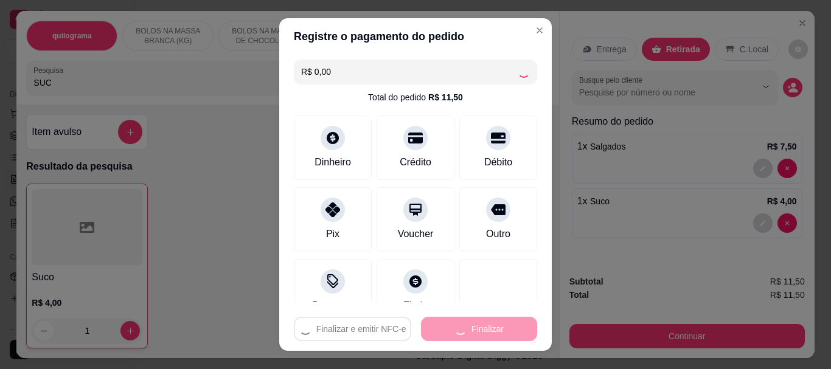
type input "0"
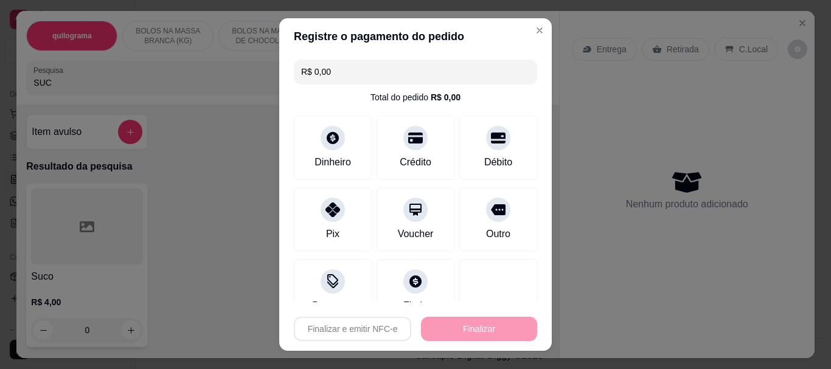
type input "-R$ 11,50"
